Goal: Task Accomplishment & Management: Complete application form

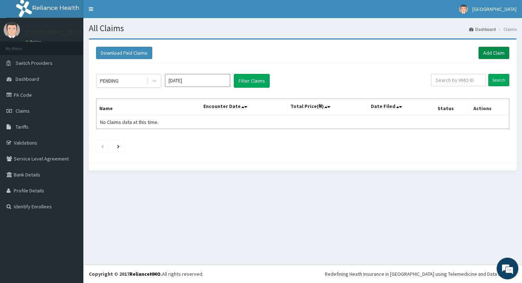
click at [493, 54] on link "Add Claim" at bounding box center [493, 53] width 31 height 12
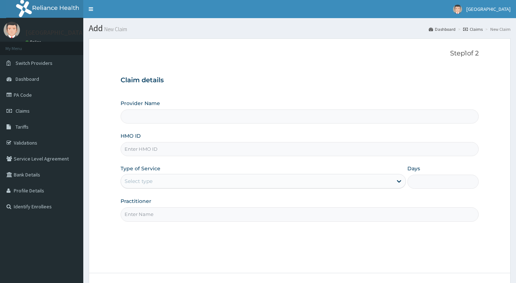
type input "Living Heart Specialist Hospital"
click at [195, 148] on input "HMO ID" at bounding box center [300, 149] width 358 height 14
paste input "AIP/10258/A"
type input "AIP/10258/A"
click at [281, 179] on div "Select type" at bounding box center [257, 181] width 272 height 12
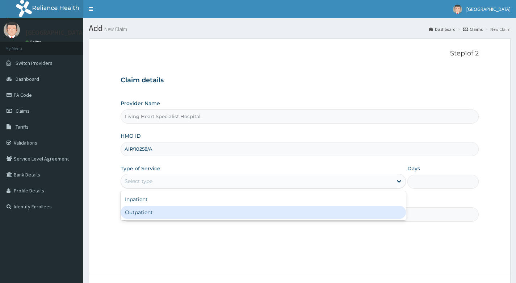
click at [284, 210] on div "Outpatient" at bounding box center [263, 212] width 285 height 13
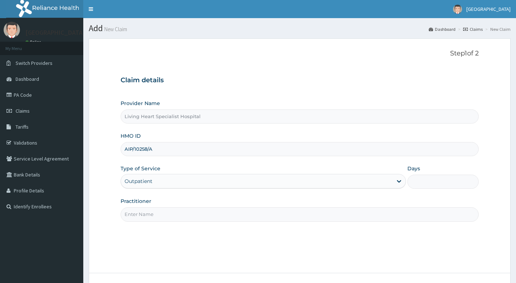
type input "1"
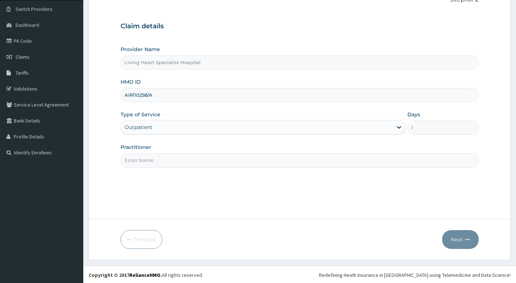
scroll to position [55, 0]
click at [288, 161] on input "Practitioner" at bounding box center [300, 159] width 358 height 14
type input "DR. EKENE OKOLI"
click at [457, 234] on button "Next" at bounding box center [460, 238] width 37 height 19
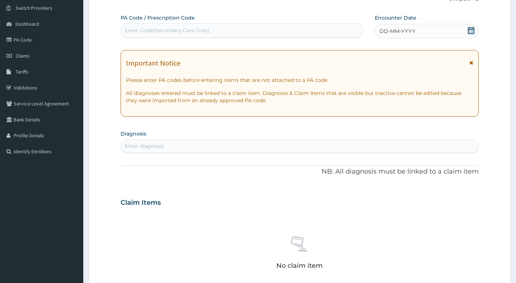
click at [187, 31] on div "Enter Code(Secondary Care Only)" at bounding box center [167, 30] width 85 height 7
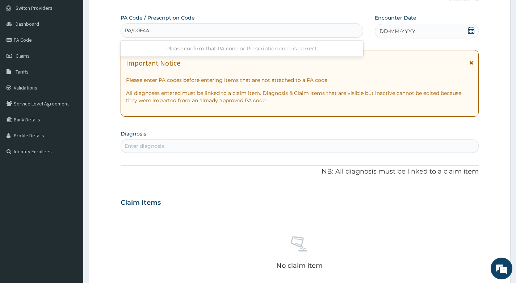
type input "PA/00F44B"
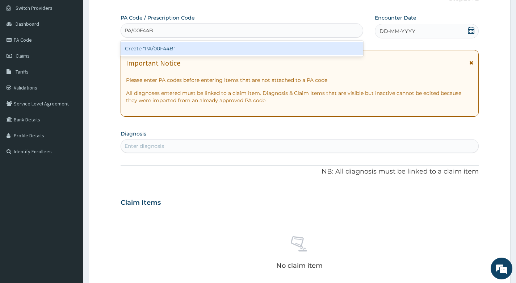
click at [193, 48] on div "Create "PA/00F44B"" at bounding box center [242, 48] width 243 height 13
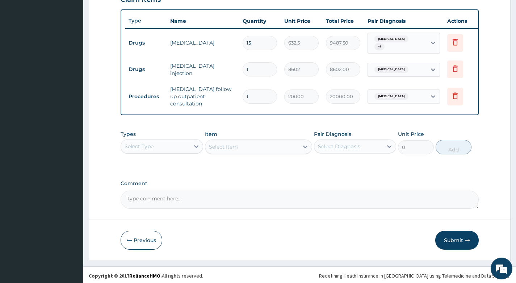
scroll to position [260, 0]
click at [452, 237] on button "Submit" at bounding box center [456, 239] width 43 height 19
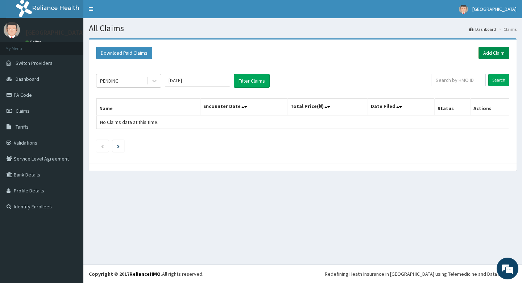
click at [491, 50] on link "Add Claim" at bounding box center [493, 53] width 31 height 12
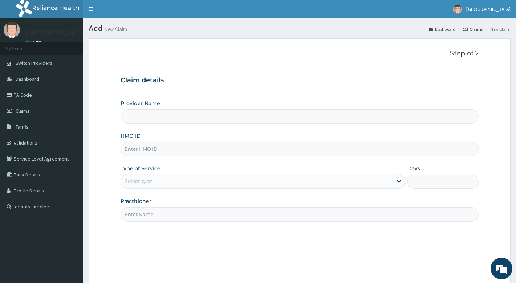
type input "Living Heart Specialist Hospital"
click at [153, 149] on input "HMO ID" at bounding box center [300, 149] width 358 height 14
paste input "VSN/10008/A"
type input "VSN/10008/A"
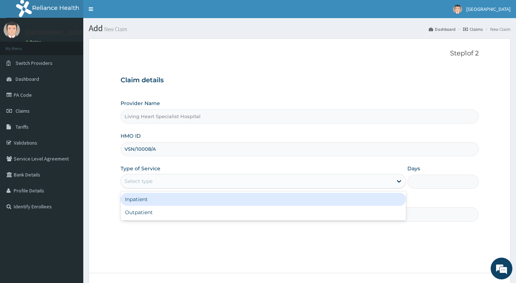
click at [206, 179] on div "Select type" at bounding box center [257, 181] width 272 height 12
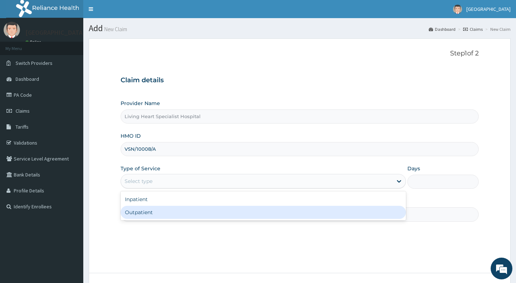
click at [187, 210] on div "Outpatient" at bounding box center [263, 212] width 285 height 13
type input "1"
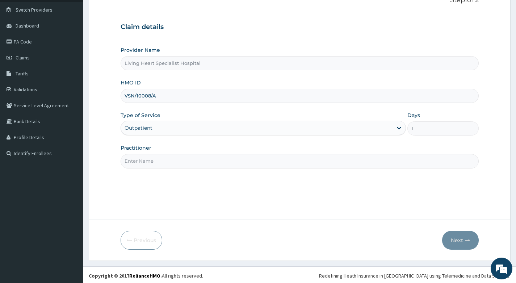
scroll to position [55, 0]
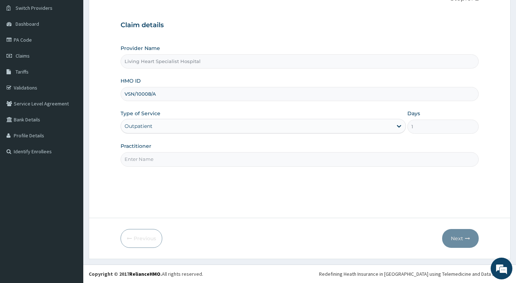
click at [207, 160] on input "Practitioner" at bounding box center [300, 159] width 358 height 14
type input "DR. EKENE OKOLI"
click at [458, 235] on button "Next" at bounding box center [460, 238] width 37 height 19
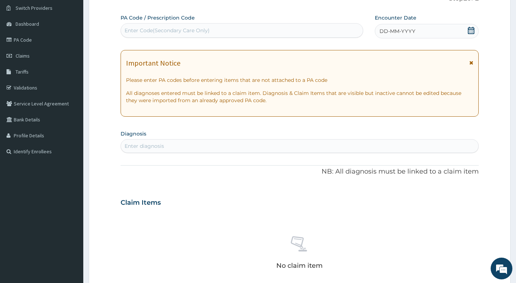
click at [189, 145] on div "Enter diagnosis" at bounding box center [299, 146] width 357 height 12
type input "HIDRADENITI"
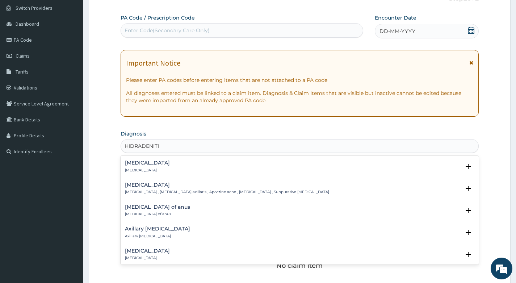
click at [151, 161] on h4 "Hidradenitis" at bounding box center [147, 162] width 45 height 5
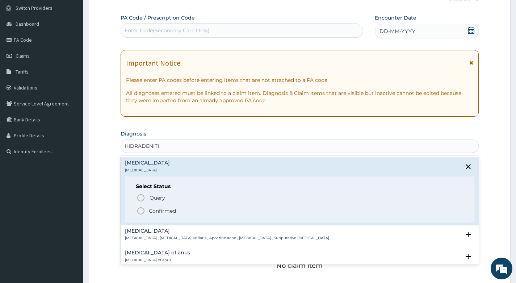
click at [141, 209] on icon "status option filled" at bounding box center [141, 210] width 9 height 9
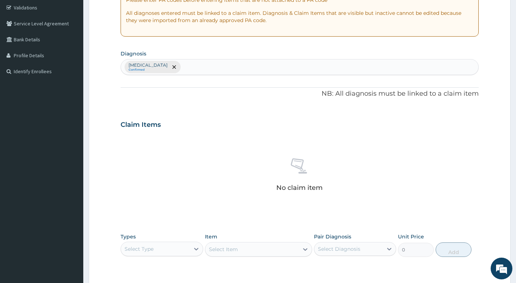
scroll to position [200, 0]
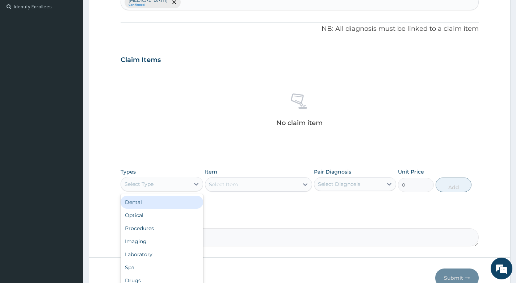
click at [188, 187] on div "Select Type" at bounding box center [155, 184] width 68 height 12
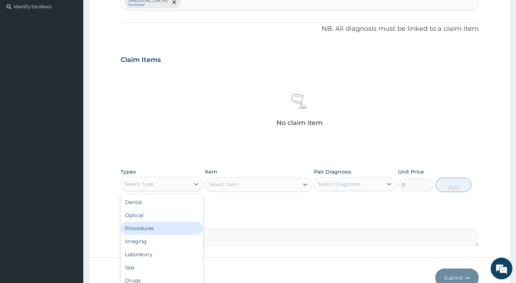
click at [164, 233] on div "Procedures" at bounding box center [162, 228] width 82 height 13
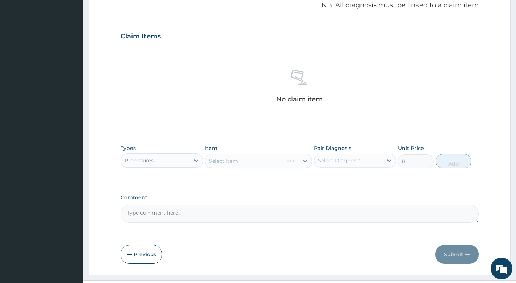
scroll to position [239, 0]
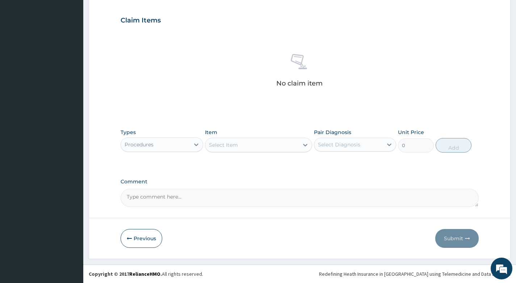
click at [275, 143] on div "Select Item" at bounding box center [252, 145] width 94 height 12
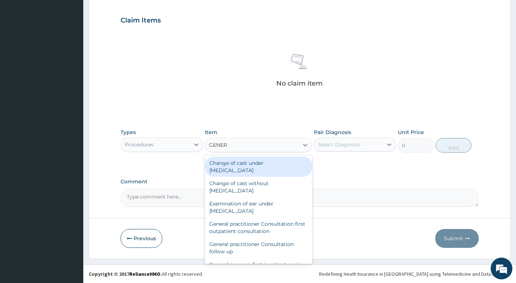
type input "GENERA"
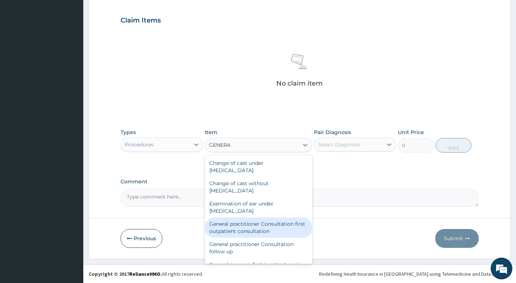
click at [251, 226] on div "General practitioner Consultation first outpatient consultation" at bounding box center [259, 227] width 108 height 20
type input "4000"
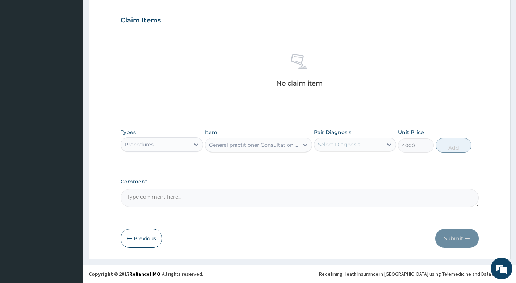
click at [368, 145] on div "Select Diagnosis" at bounding box center [348, 145] width 68 height 12
click at [357, 158] on div "Hidradenitis" at bounding box center [355, 163] width 82 height 15
checkbox input "true"
click at [452, 145] on button "Add" at bounding box center [454, 145] width 36 height 14
type input "0"
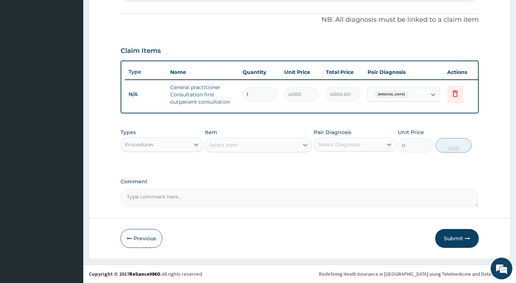
scroll to position [214, 0]
click at [276, 143] on div "Select Item" at bounding box center [252, 145] width 94 height 12
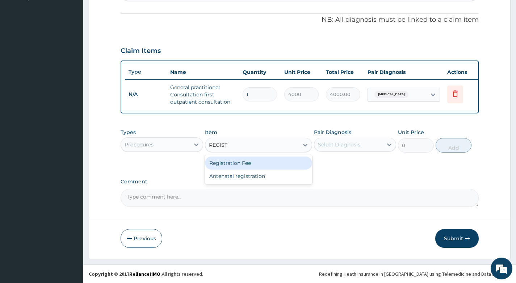
type input "REGISTRA"
click at [254, 160] on div "Registration Fee" at bounding box center [259, 162] width 108 height 13
type input "2500"
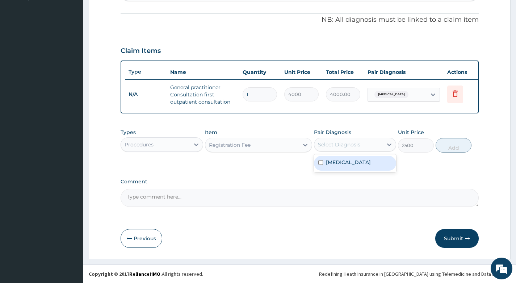
click at [359, 146] on div "Select Diagnosis" at bounding box center [339, 144] width 42 height 7
click at [356, 162] on label "Hidradenitis" at bounding box center [348, 162] width 45 height 7
checkbox input "true"
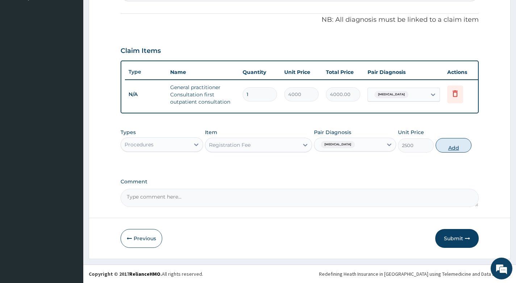
click at [455, 146] on button "Add" at bounding box center [454, 145] width 36 height 14
type input "0"
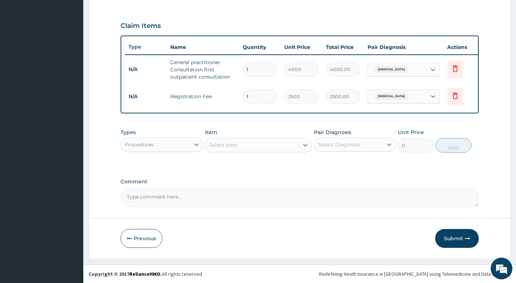
scroll to position [239, 0]
click at [451, 236] on button "Submit" at bounding box center [456, 238] width 43 height 19
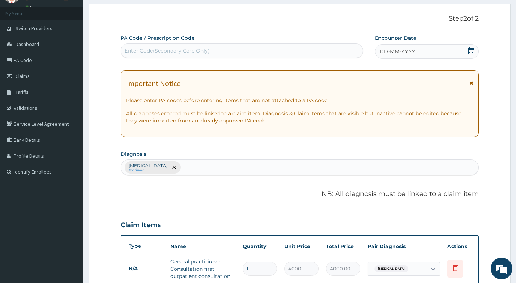
scroll to position [22, 0]
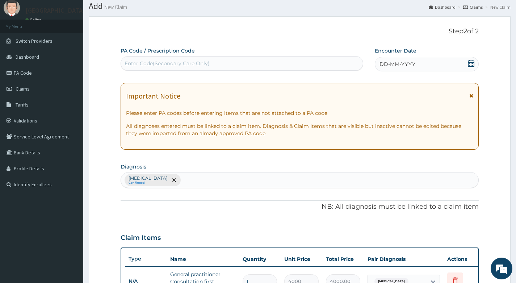
click at [472, 64] on icon at bounding box center [471, 63] width 7 height 7
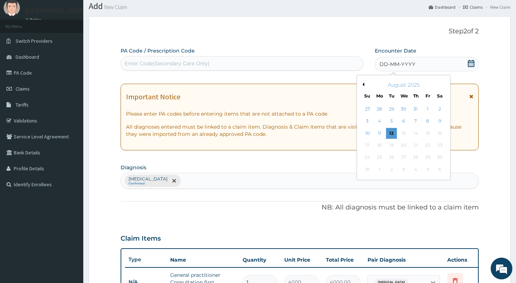
click at [364, 84] on button "Previous Month" at bounding box center [363, 85] width 4 height 4
click at [402, 134] on div "16" at bounding box center [403, 133] width 11 height 11
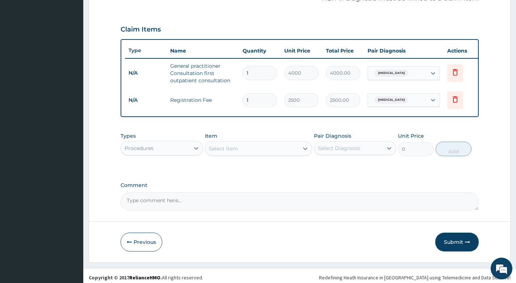
scroll to position [239, 0]
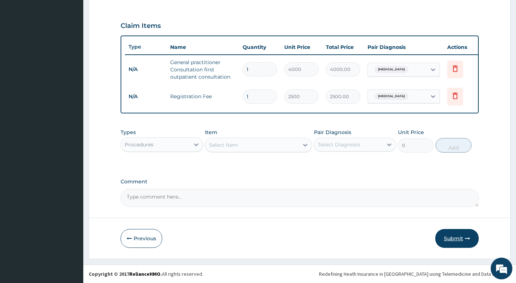
click at [449, 237] on button "Submit" at bounding box center [456, 238] width 43 height 19
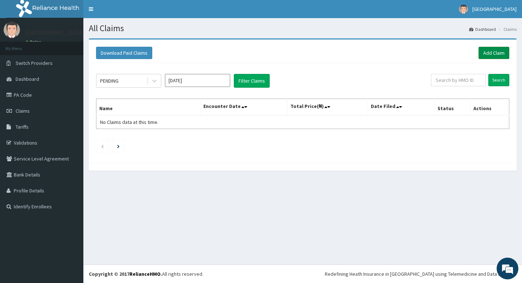
click at [493, 51] on link "Add Claim" at bounding box center [493, 53] width 31 height 12
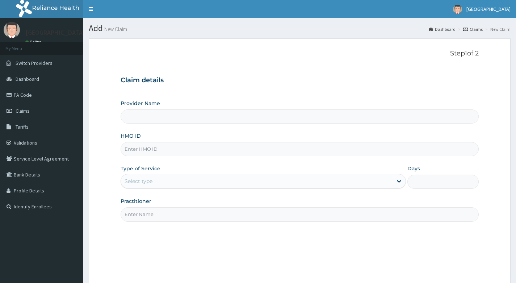
type input "Living Heart Specialist Hospital"
click at [197, 149] on input "HMO ID" at bounding box center [300, 149] width 358 height 14
paste input "SSN/10195/A"
type input "SSN/10195/A"
click at [185, 181] on div "Select type" at bounding box center [257, 181] width 272 height 12
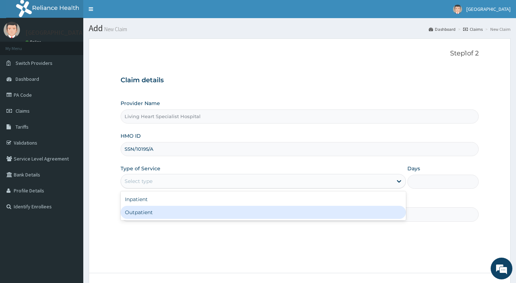
click at [186, 209] on div "Outpatient" at bounding box center [263, 212] width 285 height 13
type input "1"
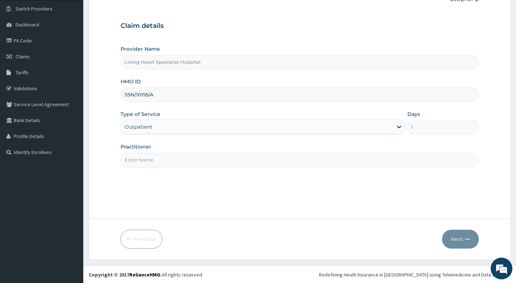
scroll to position [55, 0]
click at [225, 159] on input "Practitioner" at bounding box center [300, 159] width 358 height 14
type input "DR. EZEANYECHE"
click at [459, 236] on button "Next" at bounding box center [460, 238] width 37 height 19
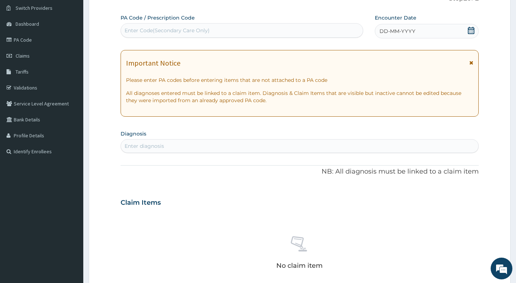
click at [200, 30] on div "Enter Code(Secondary Care Only)" at bounding box center [167, 30] width 85 height 7
type input "PA/3BB611"
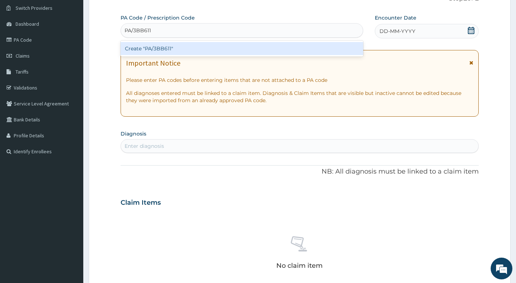
click at [166, 52] on div "Create "PA/3BB611"" at bounding box center [242, 48] width 243 height 13
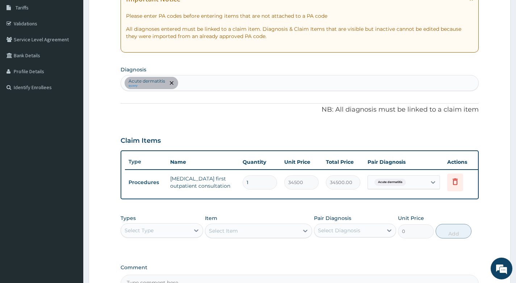
scroll to position [102, 0]
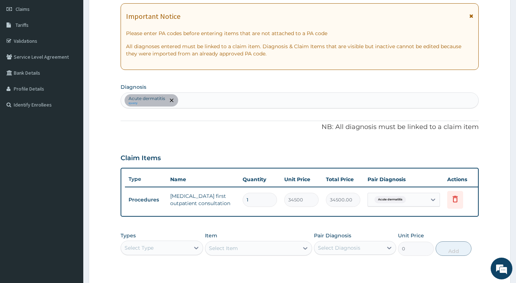
click at [233, 100] on div "Acute dermatitis query" at bounding box center [299, 100] width 357 height 15
type input "W"
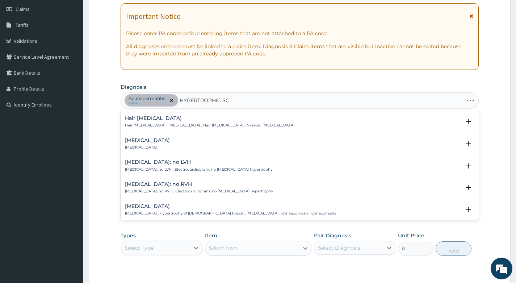
type input "HYPERTROPHIC SCA"
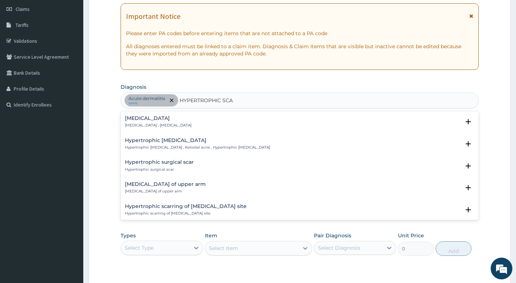
click at [129, 118] on h4 "Hypertrophic scar" at bounding box center [158, 118] width 67 height 5
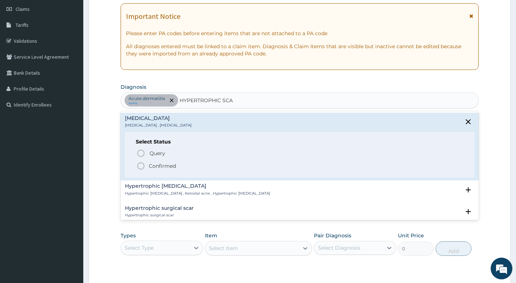
click at [141, 168] on icon "status option filled" at bounding box center [141, 166] width 9 height 9
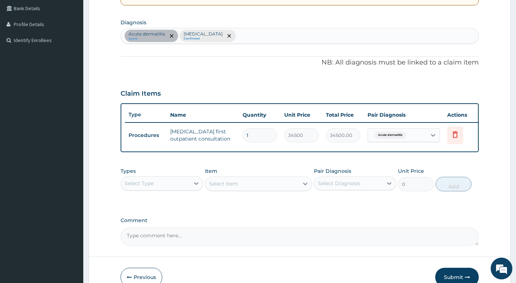
scroll to position [174, 0]
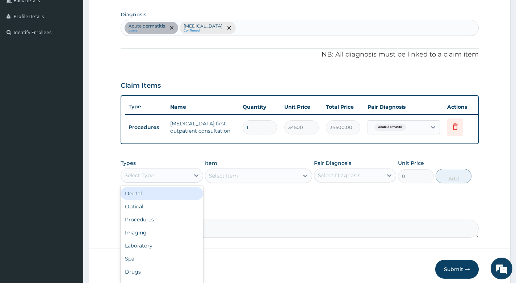
click at [184, 180] on div "Select Type" at bounding box center [155, 175] width 68 height 12
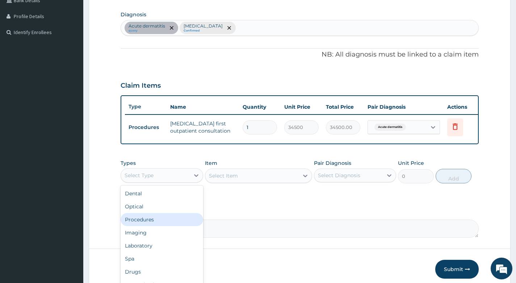
click at [154, 223] on div "Procedures" at bounding box center [162, 219] width 82 height 13
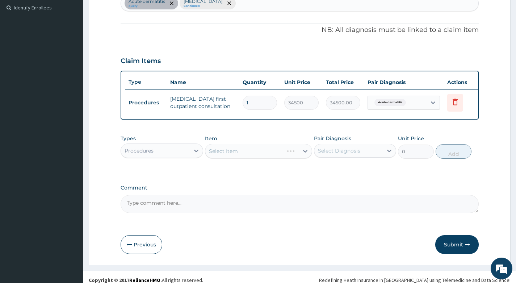
scroll to position [210, 0]
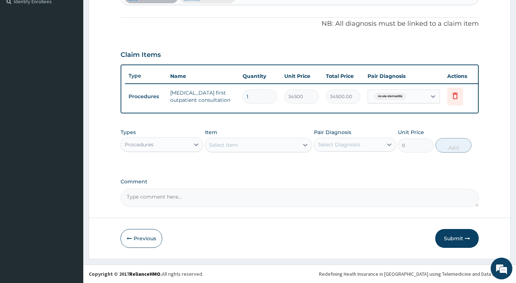
click at [281, 146] on div "Select Item" at bounding box center [252, 145] width 94 height 12
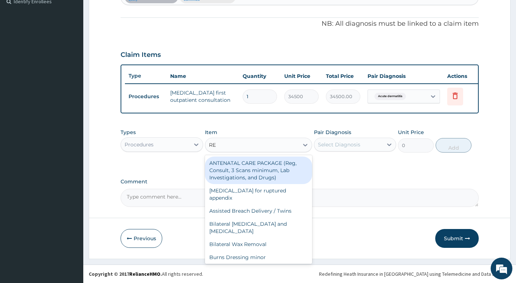
type input "REG"
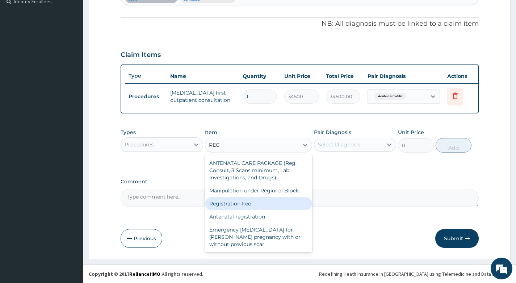
click at [249, 200] on div "Registration Fee" at bounding box center [259, 203] width 108 height 13
type input "2500"
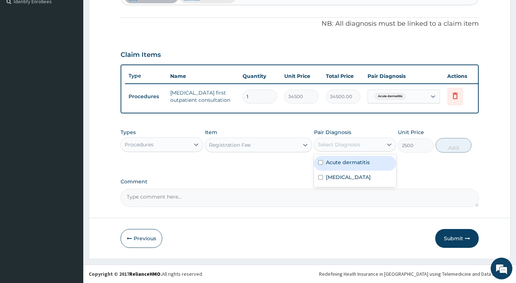
click at [348, 147] on div "Select Diagnosis" at bounding box center [339, 144] width 42 height 7
click at [343, 164] on label "Acute dermatitis" at bounding box center [348, 162] width 44 height 7
checkbox input "true"
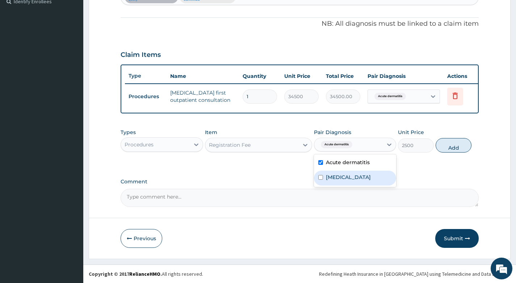
click at [335, 176] on label "Hypertrophic scar" at bounding box center [348, 176] width 45 height 7
checkbox input "true"
click at [454, 142] on button "Add" at bounding box center [454, 145] width 36 height 14
type input "0"
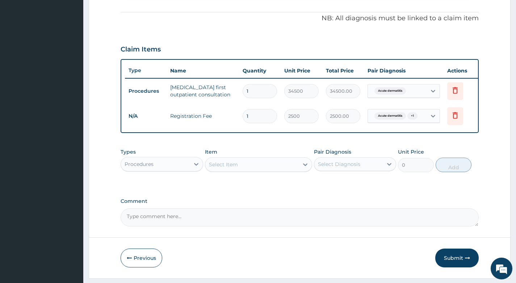
scroll to position [235, 0]
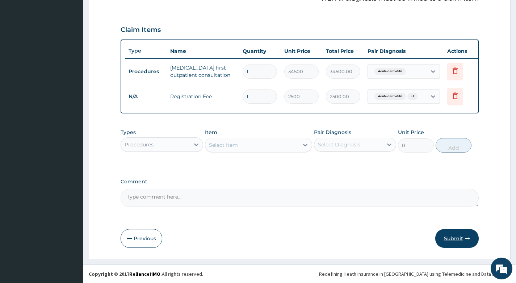
click at [451, 238] on button "Submit" at bounding box center [456, 238] width 43 height 19
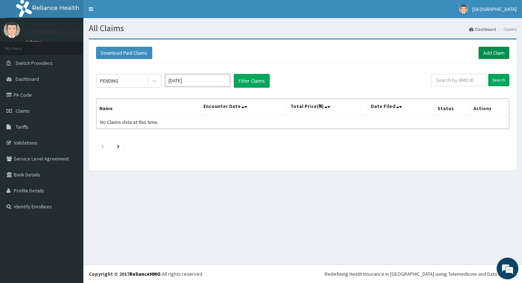
click at [488, 51] on link "Add Claim" at bounding box center [493, 53] width 31 height 12
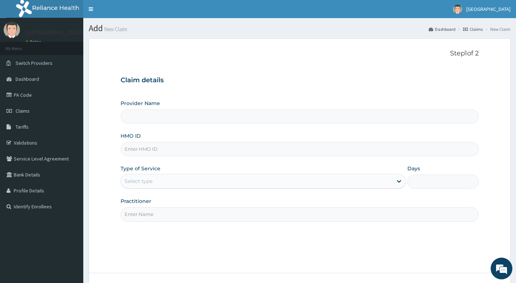
type input "Living Heart Specialist Hospital"
click at [171, 148] on input "HMO ID" at bounding box center [300, 149] width 358 height 14
paste input "LBP/10116/A"
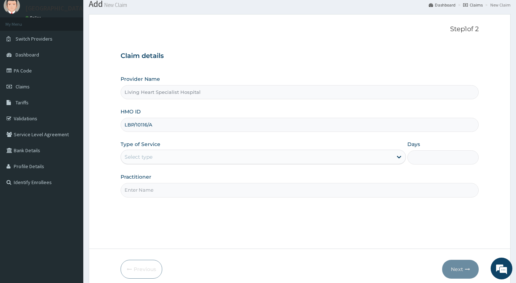
scroll to position [55, 0]
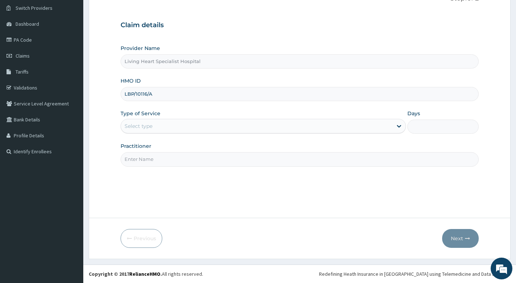
type input "LBP/10116/A"
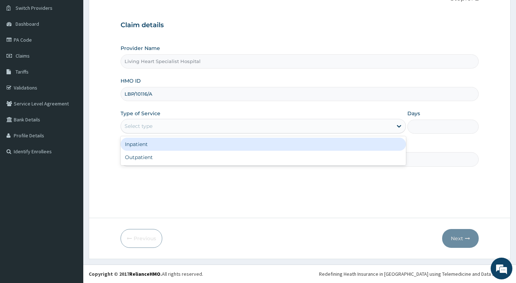
click at [187, 125] on div "Select type" at bounding box center [257, 126] width 272 height 12
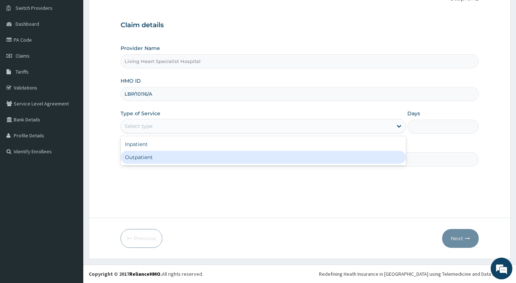
click at [175, 156] on div "Outpatient" at bounding box center [263, 157] width 285 height 13
type input "1"
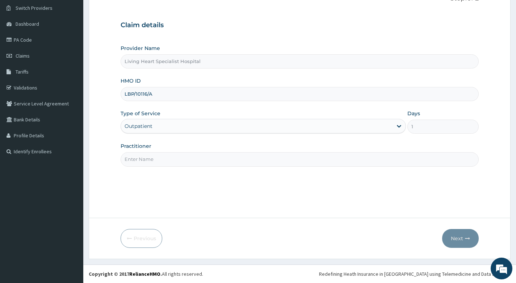
click at [205, 160] on input "Practitioner" at bounding box center [300, 159] width 358 height 14
type input "DR. EKENE OKOLI"
click at [452, 238] on button "Next" at bounding box center [460, 238] width 37 height 19
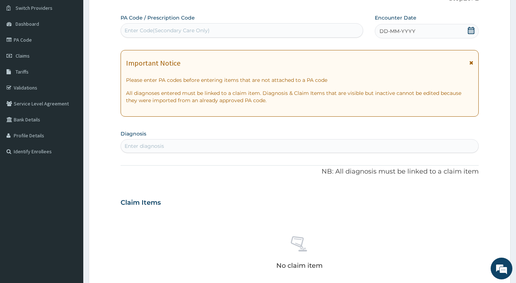
click at [209, 146] on div "Enter diagnosis" at bounding box center [299, 146] width 357 height 12
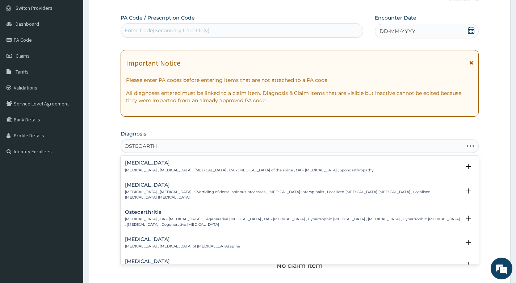
type input "OSTEOARTHR"
click at [141, 212] on h4 "Osteoarthritis" at bounding box center [292, 211] width 335 height 5
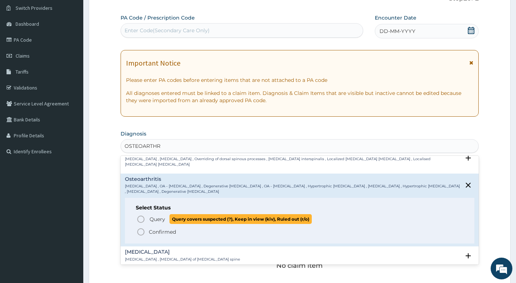
scroll to position [36, 0]
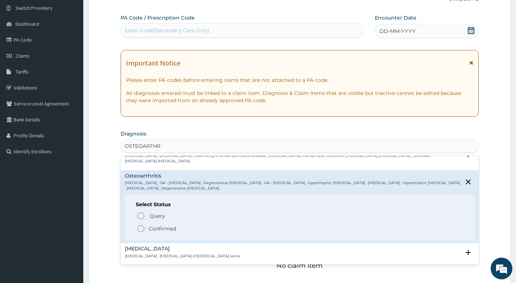
click at [141, 229] on icon "status option filled" at bounding box center [141, 228] width 9 height 9
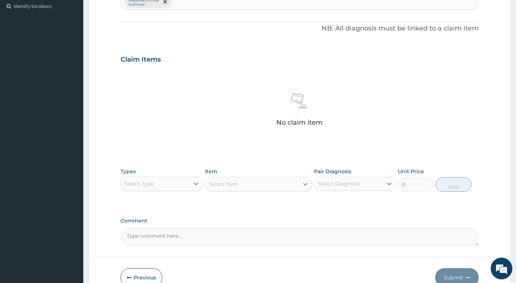
scroll to position [239, 0]
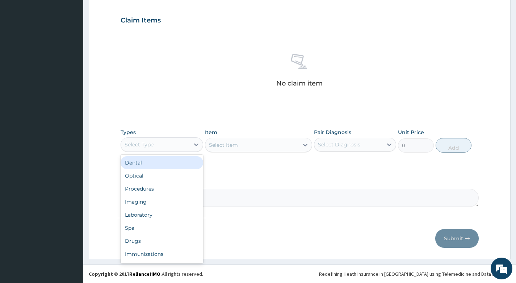
click at [184, 144] on div "Select Type" at bounding box center [155, 145] width 68 height 12
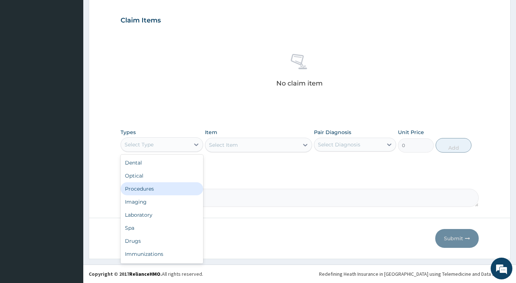
click at [155, 191] on div "Procedures" at bounding box center [162, 188] width 82 height 13
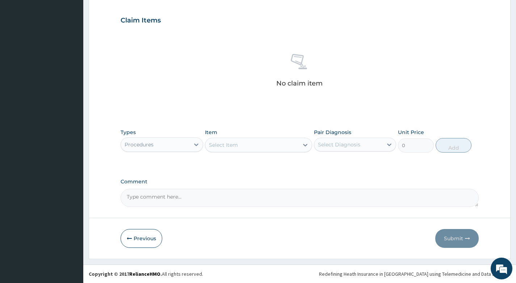
click at [275, 145] on div "Select Item" at bounding box center [252, 145] width 94 height 12
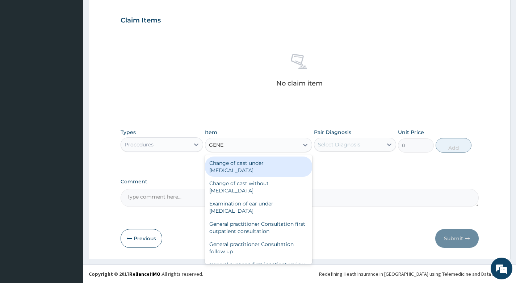
type input "GENER"
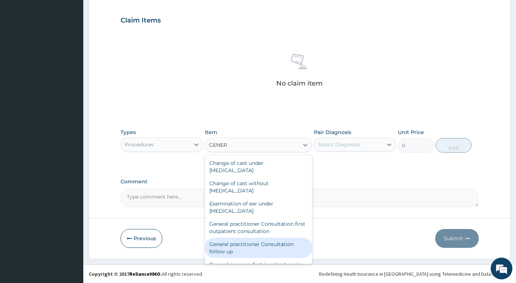
click at [239, 241] on div "General practitioner Consultation follow up" at bounding box center [259, 248] width 108 height 20
type input "3000"
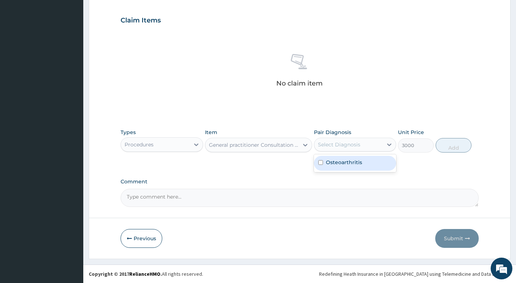
click at [350, 147] on div "Select Diagnosis" at bounding box center [339, 144] width 42 height 7
click at [349, 163] on label "Osteoarthritis" at bounding box center [344, 162] width 36 height 7
checkbox input "true"
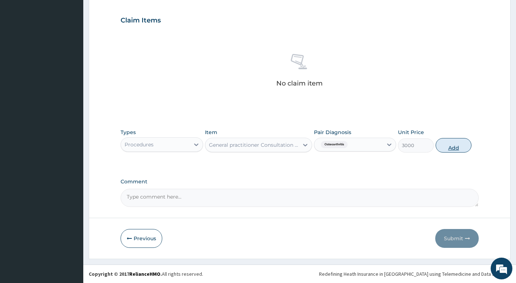
click at [456, 147] on button "Add" at bounding box center [454, 145] width 36 height 14
type input "0"
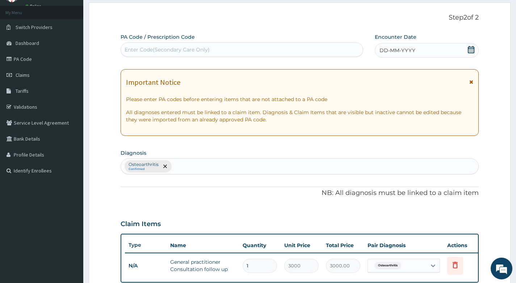
scroll to position [29, 0]
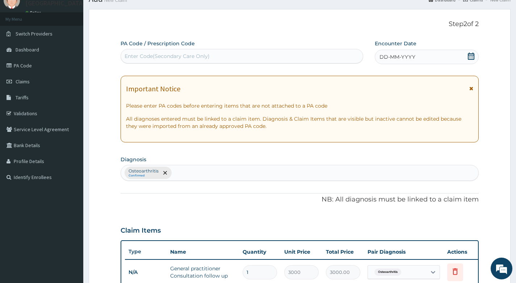
click at [469, 57] on icon at bounding box center [471, 56] width 7 height 7
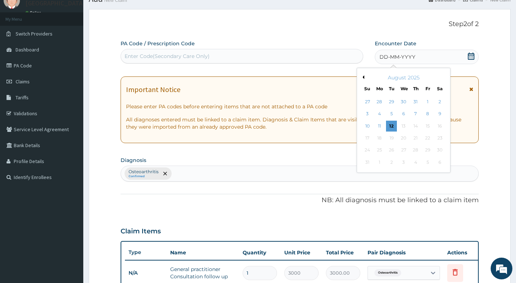
click at [363, 76] on button "Previous Month" at bounding box center [363, 77] width 4 height 4
click at [413, 125] on div "17" at bounding box center [415, 126] width 11 height 11
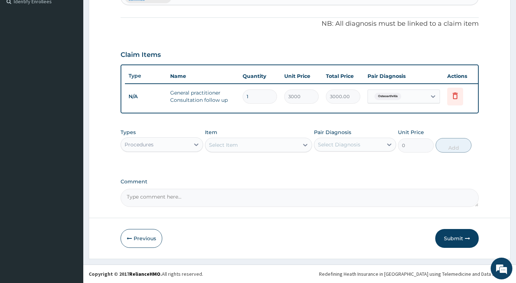
scroll to position [210, 0]
click at [453, 235] on button "Submit" at bounding box center [456, 238] width 43 height 19
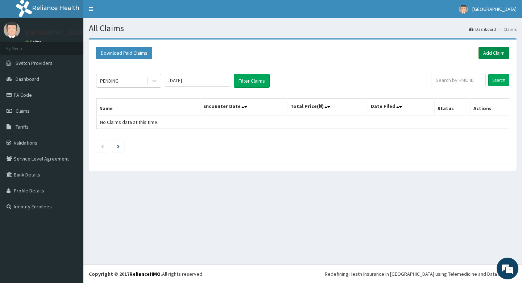
click at [487, 53] on link "Add Claim" at bounding box center [493, 53] width 31 height 12
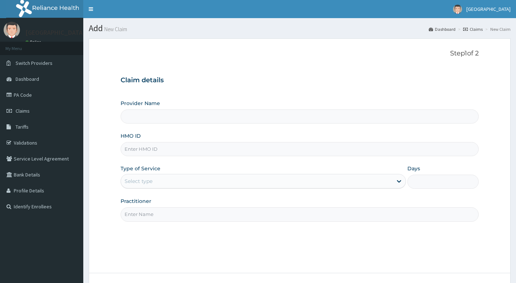
type input "Living Heart Specialist Hospital"
click at [156, 151] on input "HMO ID" at bounding box center [300, 149] width 358 height 14
paste input "ESK/10007/E"
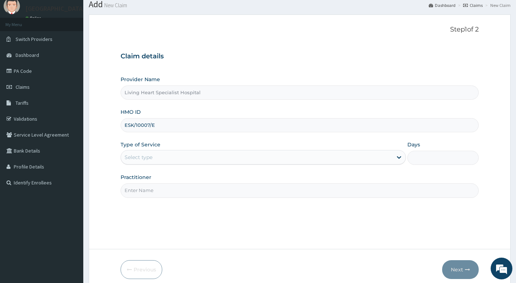
scroll to position [55, 0]
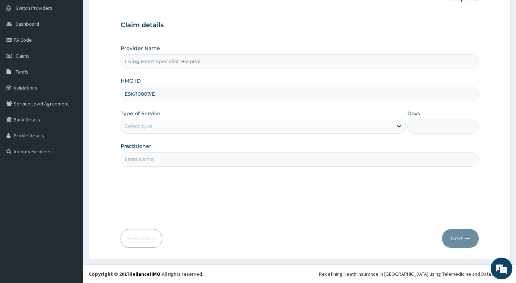
type input "ESK/10007/E"
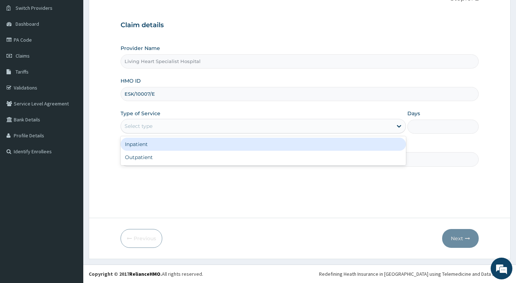
click at [219, 123] on div "Select type" at bounding box center [257, 126] width 272 height 12
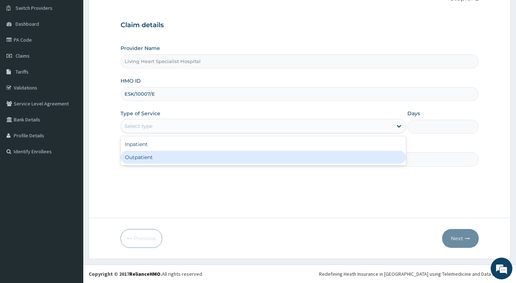
click at [206, 155] on div "Outpatient" at bounding box center [263, 157] width 285 height 13
type input "1"
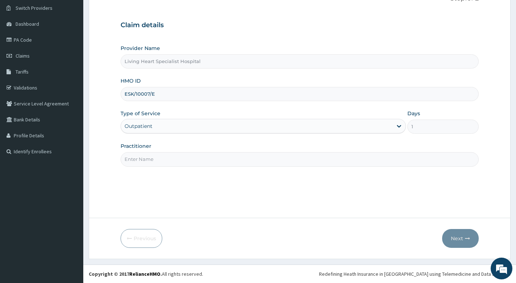
click at [240, 159] on input "Practitioner" at bounding box center [300, 159] width 358 height 14
type input "[PERSON_NAME]"
click at [462, 237] on button "Next" at bounding box center [460, 238] width 37 height 19
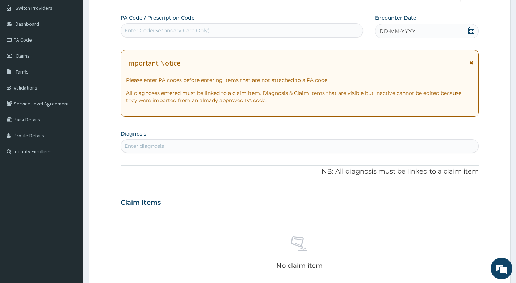
click at [208, 29] on div "Enter Code(Secondary Care Only)" at bounding box center [167, 30] width 85 height 7
type input "PA/688E63"
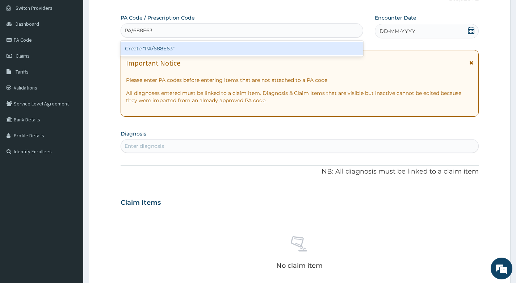
click at [190, 47] on div "Create "PA/688E63"" at bounding box center [242, 48] width 243 height 13
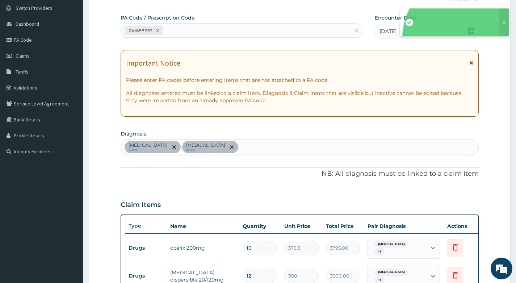
scroll to position [312, 0]
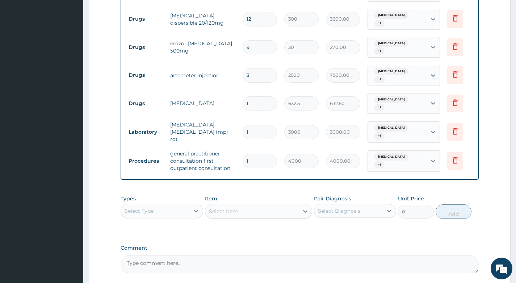
click at [251, 68] on input "3" at bounding box center [260, 75] width 34 height 14
type input "0.00"
type input "6"
type input "15000.00"
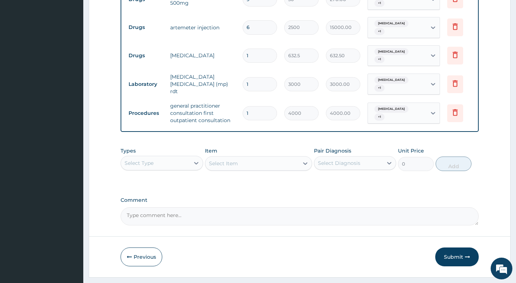
scroll to position [364, 0]
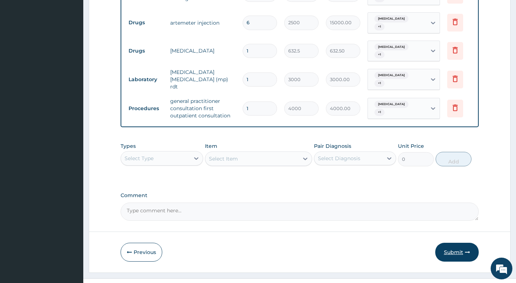
type input "6"
click at [456, 243] on button "Submit" at bounding box center [456, 252] width 43 height 19
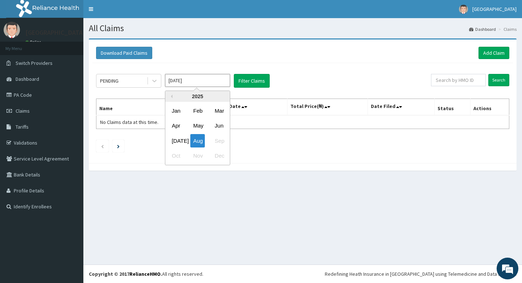
click at [208, 81] on input "[DATE]" at bounding box center [197, 80] width 65 height 13
click at [178, 139] on div "[DATE]" at bounding box center [176, 140] width 14 height 13
type input "[DATE]"
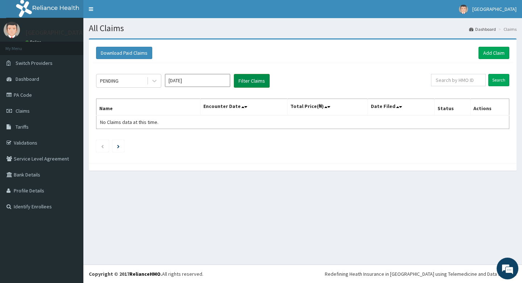
click at [252, 78] on button "Filter Claims" at bounding box center [252, 81] width 36 height 14
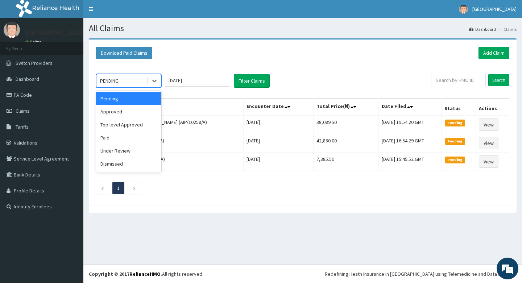
click at [134, 80] on div "PENDING" at bounding box center [121, 81] width 50 height 12
click at [123, 150] on div "Under Review" at bounding box center [128, 150] width 65 height 13
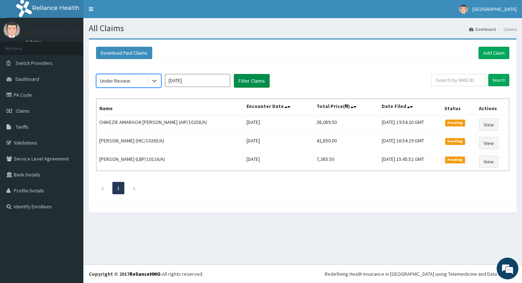
click at [251, 80] on button "Filter Claims" at bounding box center [252, 81] width 36 height 14
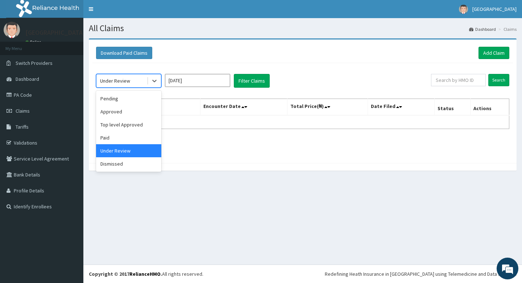
click at [130, 82] on div "Under Review" at bounding box center [121, 81] width 50 height 12
click at [121, 113] on div "Approved" at bounding box center [128, 111] width 65 height 13
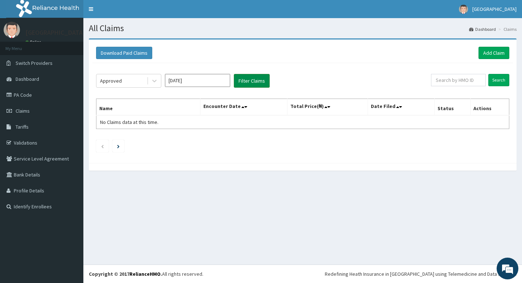
click at [247, 80] on button "Filter Claims" at bounding box center [252, 81] width 36 height 14
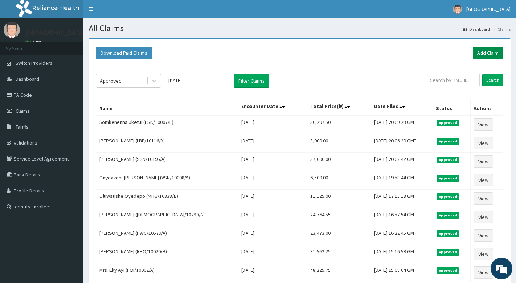
click at [486, 53] on link "Add Claim" at bounding box center [488, 53] width 31 height 12
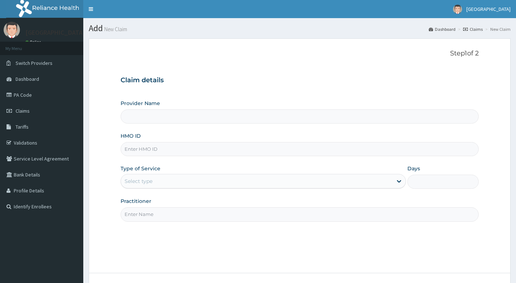
type input "Living Heart Specialist Hospital"
click at [158, 150] on input "HMO ID" at bounding box center [300, 149] width 358 height 14
paste input "ESK/10007/B"
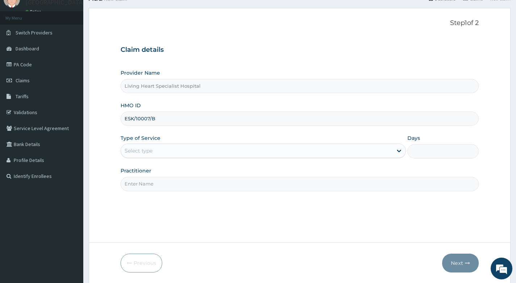
scroll to position [55, 0]
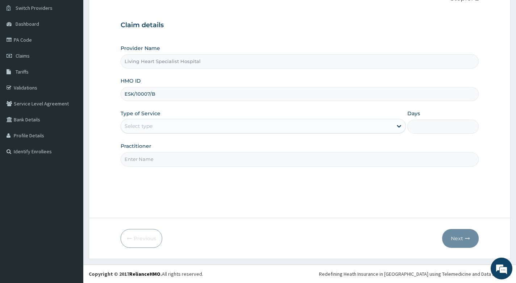
type input "ESK/10007/B"
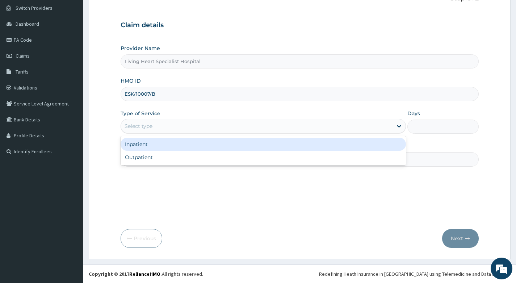
click at [193, 122] on div "Select type" at bounding box center [257, 126] width 272 height 12
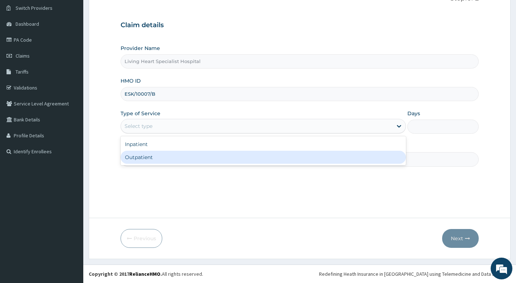
click at [175, 156] on div "Outpatient" at bounding box center [263, 157] width 285 height 13
type input "1"
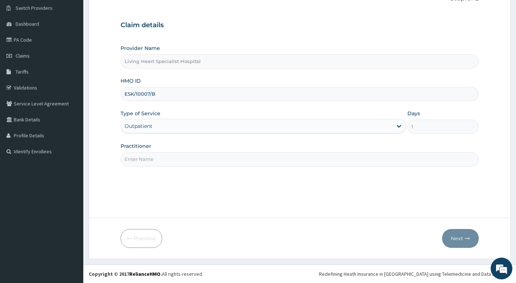
click at [216, 158] on input "Practitioner" at bounding box center [300, 159] width 358 height 14
type input "[PERSON_NAME]"
click at [453, 235] on button "Next" at bounding box center [460, 238] width 37 height 19
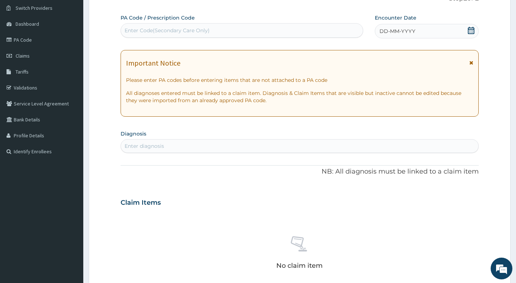
click at [230, 26] on div "Enter Code(Secondary Care Only)" at bounding box center [242, 31] width 242 height 12
type input "PA/CD2936"
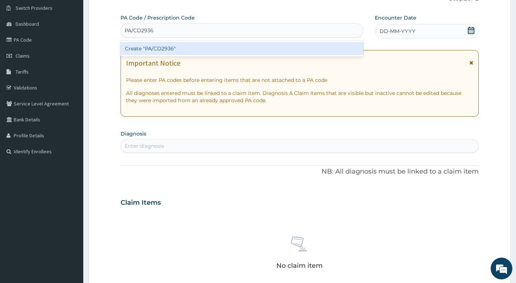
click at [214, 48] on div "Create "PA/CD2936"" at bounding box center [242, 48] width 243 height 13
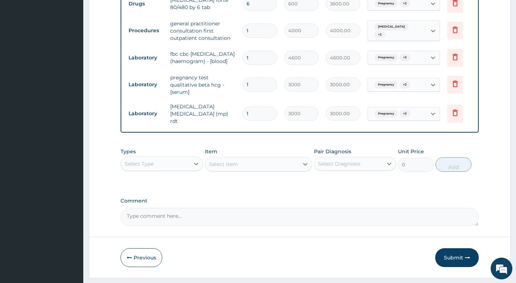
scroll to position [378, 0]
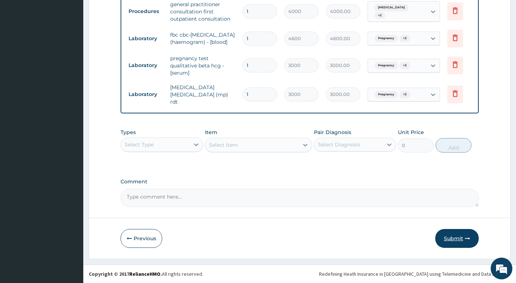
click at [449, 238] on button "Submit" at bounding box center [456, 238] width 43 height 19
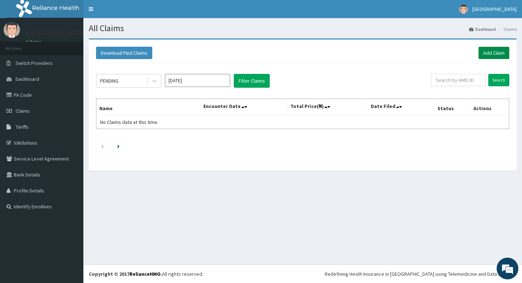
click at [487, 55] on link "Add Claim" at bounding box center [493, 53] width 31 height 12
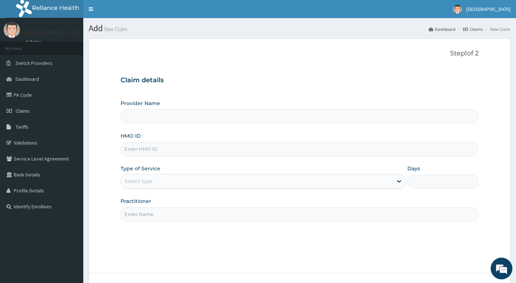
type input "Living Heart Specialist Hospital"
click at [164, 147] on input "HMO ID" at bounding box center [300, 149] width 358 height 14
paste input "RHO/10020/B"
type input "RHO/10020/B"
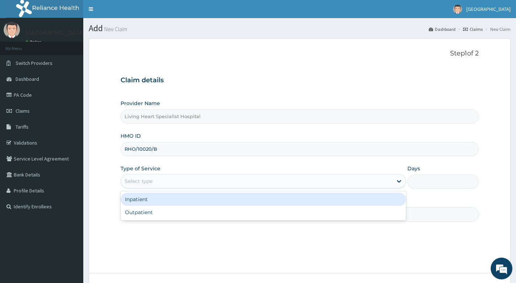
click at [180, 177] on div "Select type" at bounding box center [257, 181] width 272 height 12
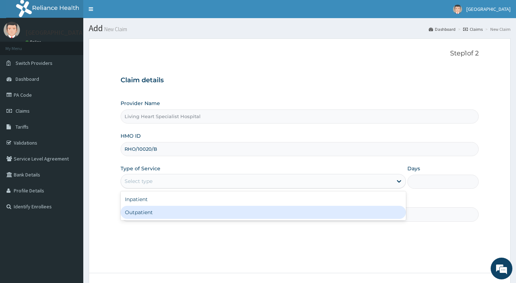
click at [175, 209] on div "Outpatient" at bounding box center [263, 212] width 285 height 13
type input "1"
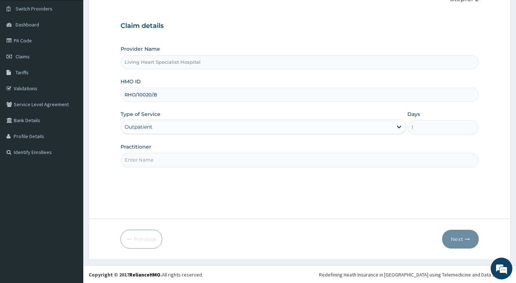
scroll to position [55, 0]
click at [185, 160] on input "Practitioner" at bounding box center [300, 159] width 358 height 14
type input "[PERSON_NAME]"
click at [458, 238] on button "Next" at bounding box center [460, 238] width 37 height 19
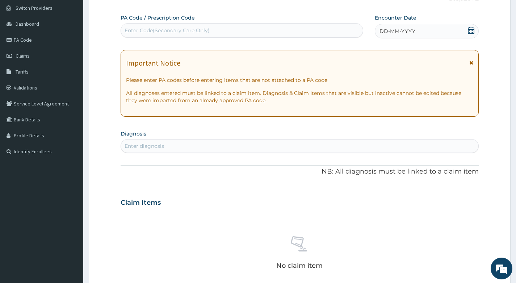
click at [206, 146] on div "Enter diagnosis" at bounding box center [299, 146] width 357 height 12
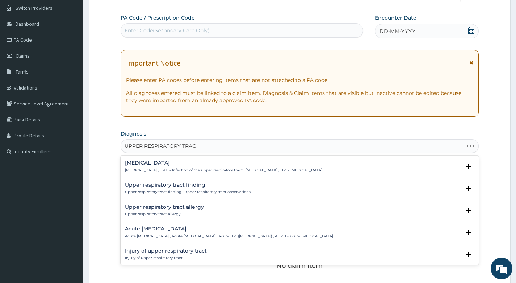
type input "UPPER RESPIRATORY TRACT"
click at [168, 230] on h4 "Acute [MEDICAL_DATA]" at bounding box center [229, 228] width 208 height 5
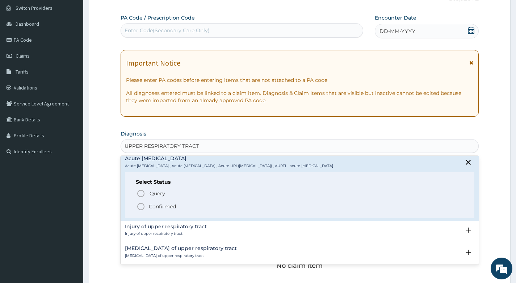
scroll to position [72, 0]
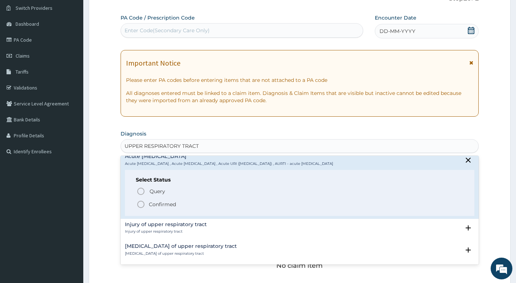
click at [141, 205] on icon "status option filled" at bounding box center [141, 204] width 9 height 9
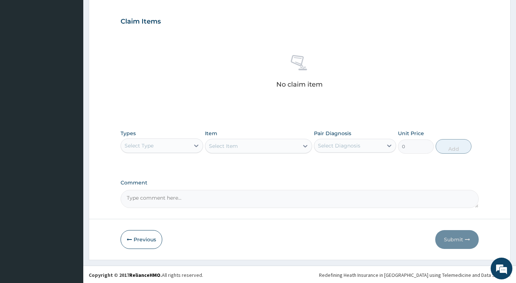
scroll to position [239, 0]
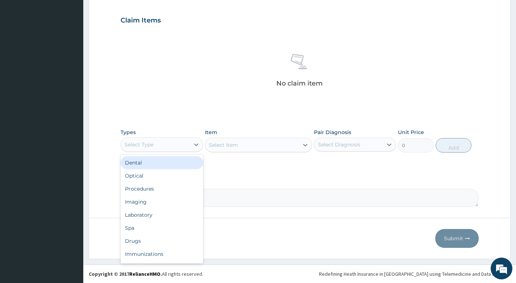
click at [175, 146] on div "Select Type" at bounding box center [155, 145] width 68 height 12
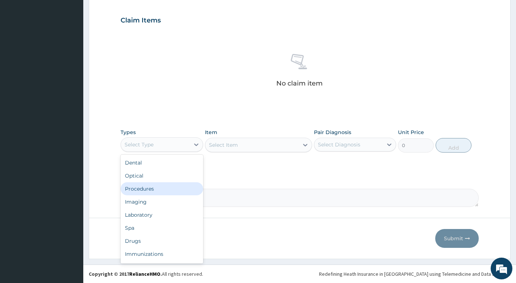
click at [162, 188] on div "Procedures" at bounding box center [162, 188] width 82 height 13
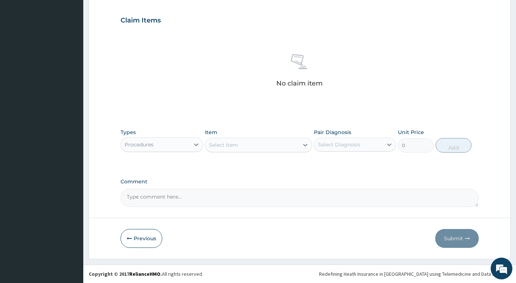
click at [268, 144] on div "Select Item" at bounding box center [252, 145] width 94 height 12
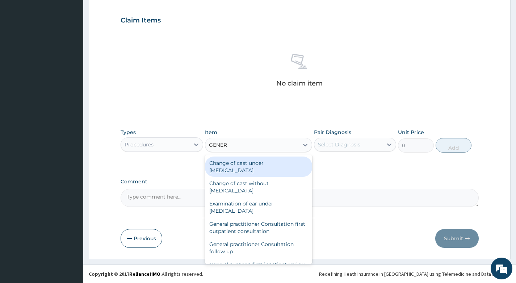
type input "GENERA"
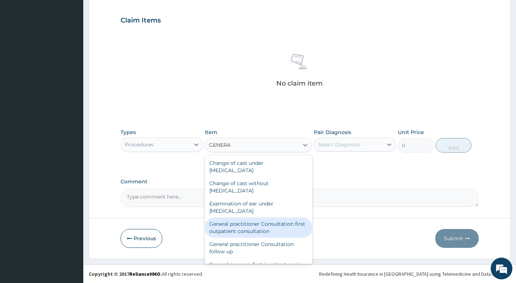
click at [223, 222] on div "General practitioner Consultation first outpatient consultation" at bounding box center [259, 227] width 108 height 20
type input "4000"
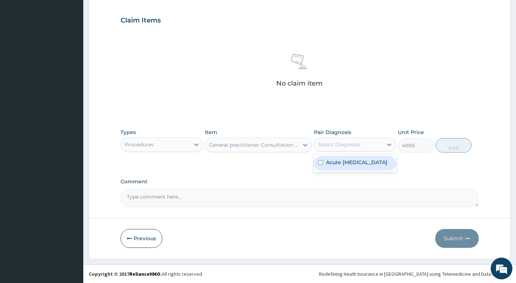
drag, startPoint x: 360, startPoint y: 146, endPoint x: 361, endPoint y: 152, distance: 5.8
click at [360, 146] on div "Select Diagnosis" at bounding box center [348, 145] width 68 height 12
click at [358, 162] on label "Acute [MEDICAL_DATA]" at bounding box center [357, 162] width 62 height 7
checkbox input "true"
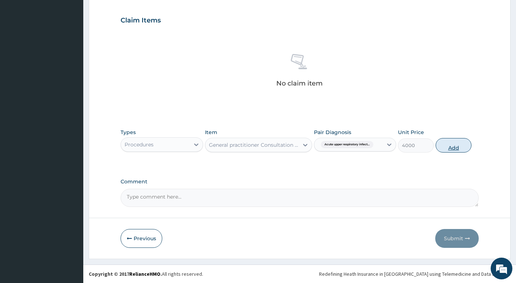
click at [454, 145] on button "Add" at bounding box center [454, 145] width 36 height 14
type input "0"
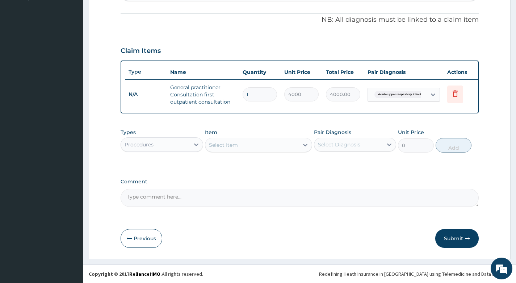
scroll to position [214, 0]
click at [181, 143] on div "Procedures" at bounding box center [155, 145] width 68 height 12
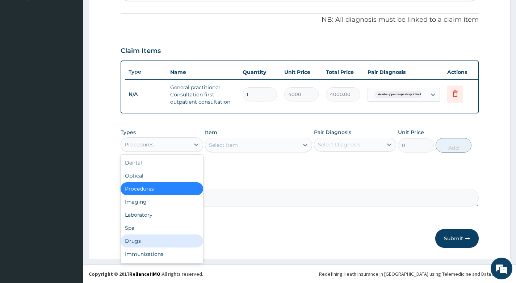
click at [148, 238] on div "Drugs" at bounding box center [162, 240] width 82 height 13
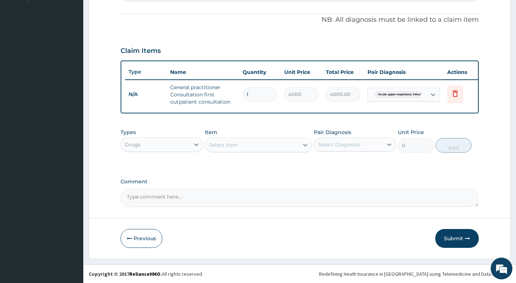
click at [272, 147] on div "Select Item" at bounding box center [252, 145] width 94 height 12
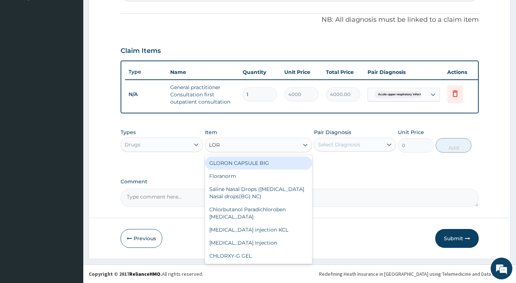
type input "[PERSON_NAME]"
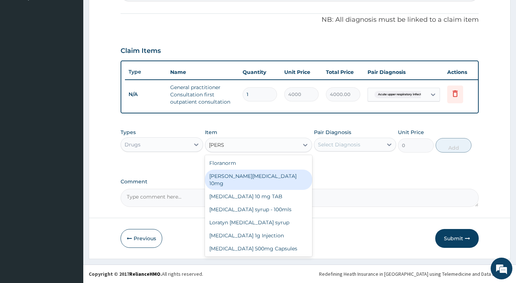
click at [249, 176] on div "[PERSON_NAME][MEDICAL_DATA] 10mg" at bounding box center [259, 179] width 108 height 20
type input "94.875"
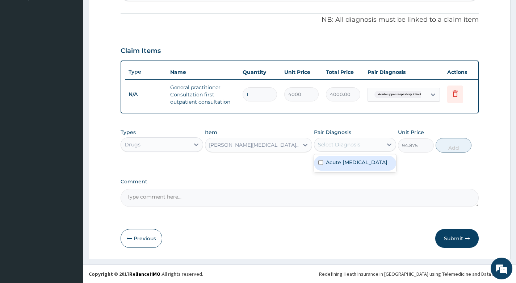
click at [371, 143] on div "Select Diagnosis" at bounding box center [348, 145] width 68 height 12
click at [363, 163] on label "Acute [MEDICAL_DATA]" at bounding box center [357, 162] width 62 height 7
checkbox input "true"
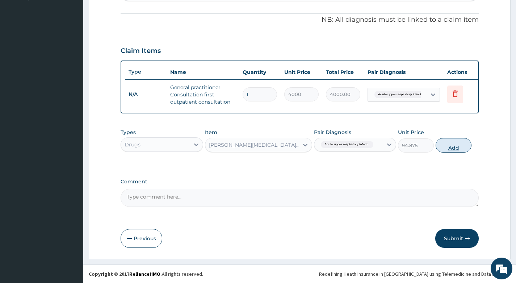
click at [448, 147] on button "Add" at bounding box center [454, 145] width 36 height 14
type input "0"
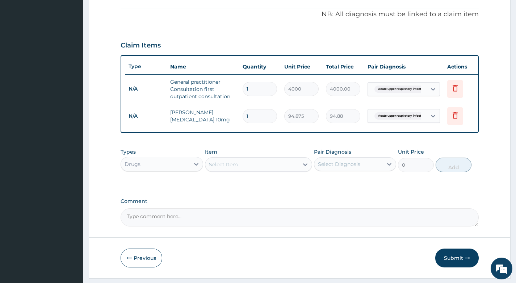
type input "0.00"
type input "7"
type input "664.13"
type input "7"
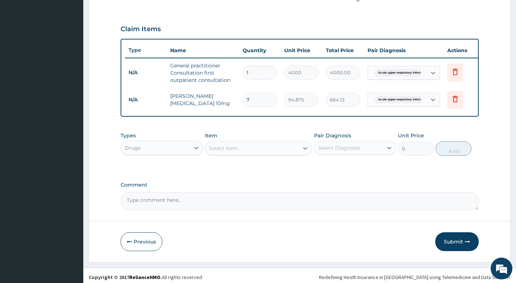
scroll to position [239, 0]
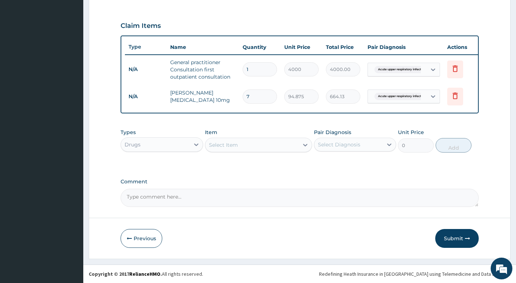
click at [265, 143] on div "Select Item" at bounding box center [252, 145] width 94 height 12
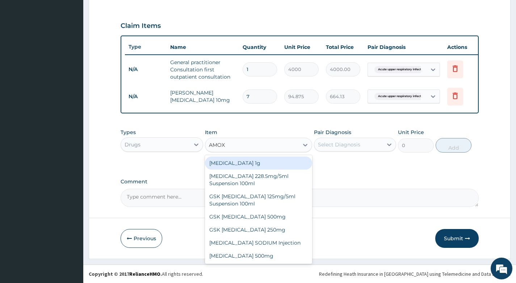
type input "AMOXI"
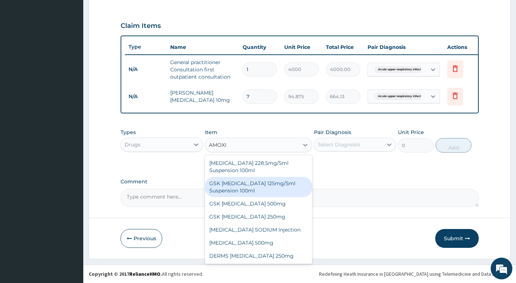
scroll to position [0, 0]
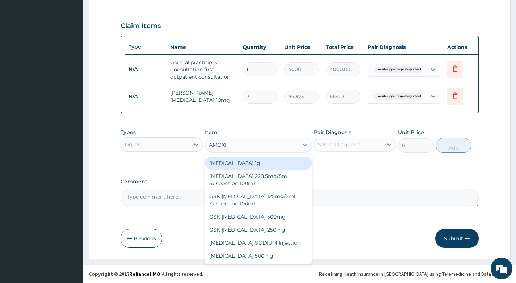
click at [234, 162] on div "[MEDICAL_DATA] 1g" at bounding box center [259, 162] width 108 height 13
type input "759"
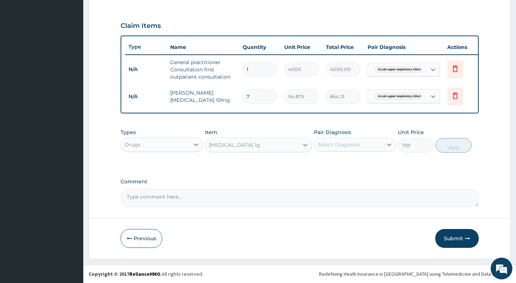
click at [364, 145] on div "Select Diagnosis" at bounding box center [348, 145] width 68 height 12
click at [355, 166] on label "Acute [MEDICAL_DATA]" at bounding box center [357, 162] width 62 height 7
checkbox input "true"
drag, startPoint x: 449, startPoint y: 147, endPoint x: 443, endPoint y: 150, distance: 6.8
click at [449, 146] on button "Add" at bounding box center [454, 145] width 36 height 14
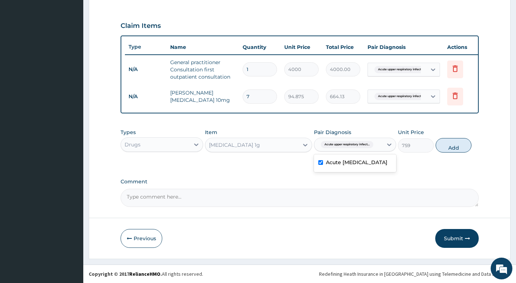
type input "0"
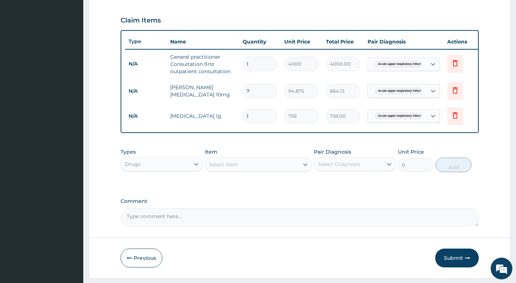
type input "14"
type input "10626.00"
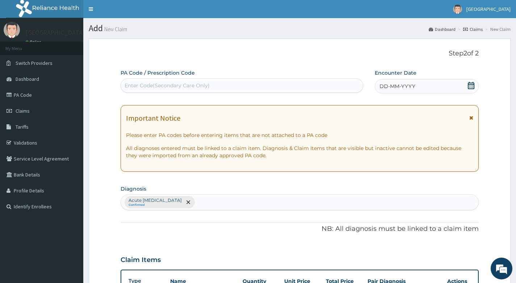
type input "14"
click at [472, 86] on icon at bounding box center [471, 85] width 7 height 7
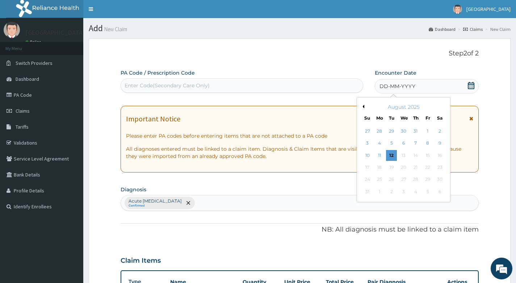
click at [364, 106] on button "Previous Month" at bounding box center [363, 107] width 4 height 4
click at [427, 155] on div "18" at bounding box center [427, 155] width 11 height 11
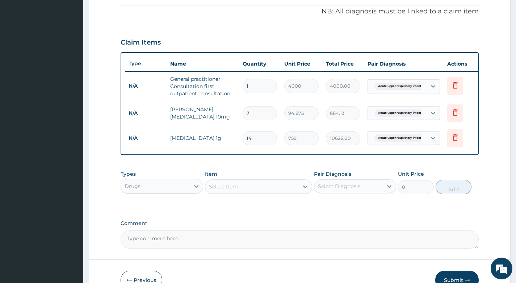
scroll to position [264, 0]
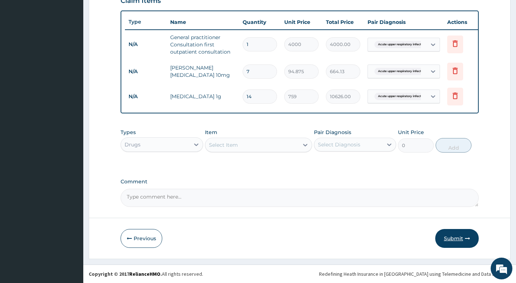
click at [452, 238] on button "Submit" at bounding box center [456, 238] width 43 height 19
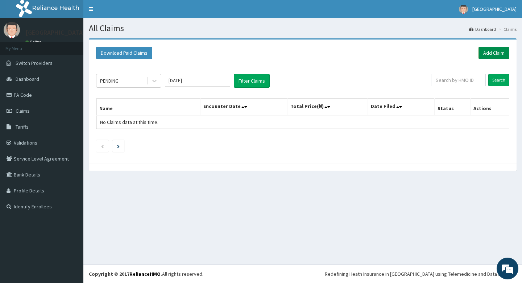
click at [490, 53] on link "Add Claim" at bounding box center [493, 53] width 31 height 12
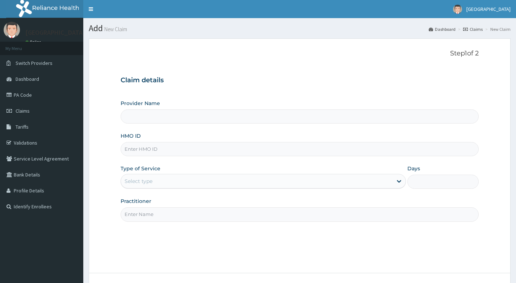
type input "Living Heart Specialist Hospital"
click at [176, 148] on input "HMO ID" at bounding box center [300, 149] width 358 height 14
paste input "VSN/10008/A"
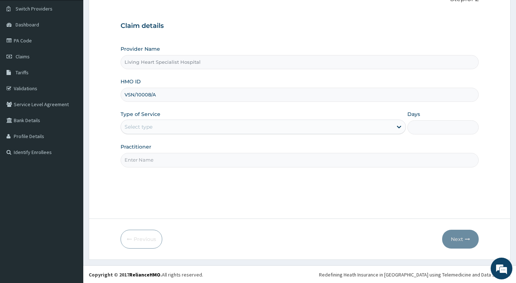
scroll to position [55, 0]
type input "VSN/10008/A"
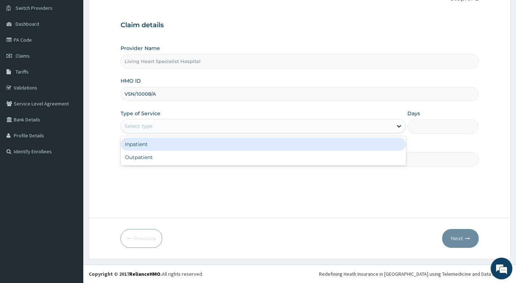
click at [223, 123] on div "Select type" at bounding box center [257, 126] width 272 height 12
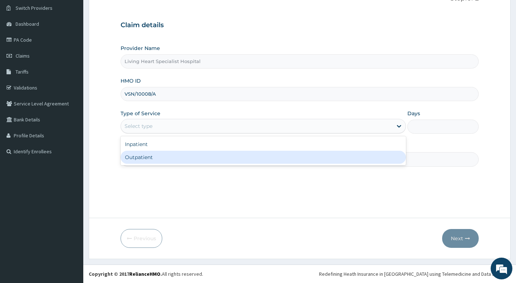
click at [212, 159] on div "Outpatient" at bounding box center [263, 157] width 285 height 13
type input "1"
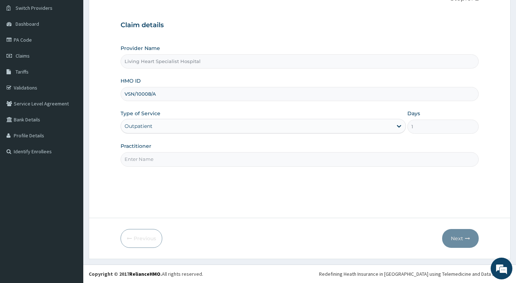
click at [246, 159] on input "Practitioner" at bounding box center [300, 159] width 358 height 14
type input "[PERSON_NAME]"
click at [459, 235] on button "Next" at bounding box center [460, 238] width 37 height 19
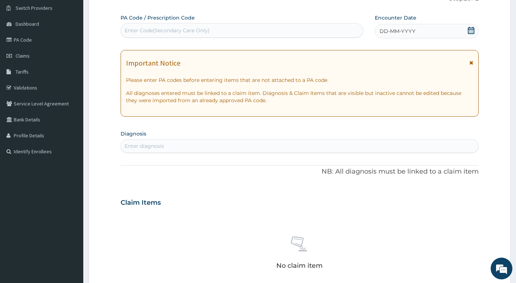
click at [225, 33] on div "Enter Code(Secondary Care Only)" at bounding box center [242, 31] width 242 height 12
type input "PA/"
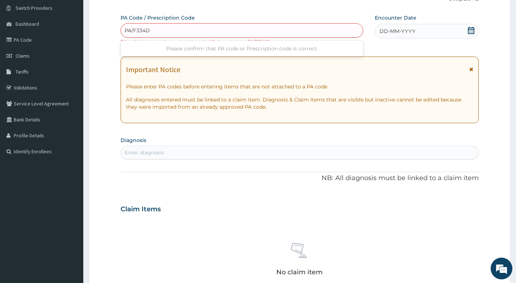
type input "PA/F334D5"
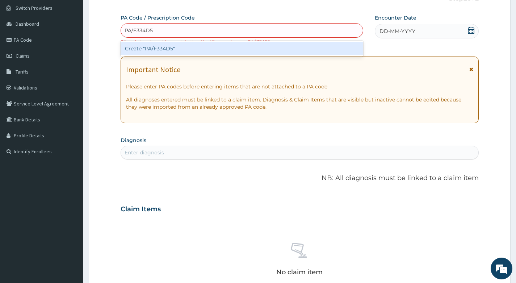
click at [177, 48] on div "Create "PA/F334D5"" at bounding box center [242, 48] width 243 height 13
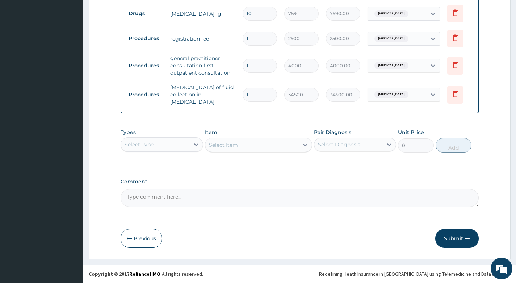
scroll to position [343, 0]
click at [458, 236] on button "Submit" at bounding box center [456, 238] width 43 height 19
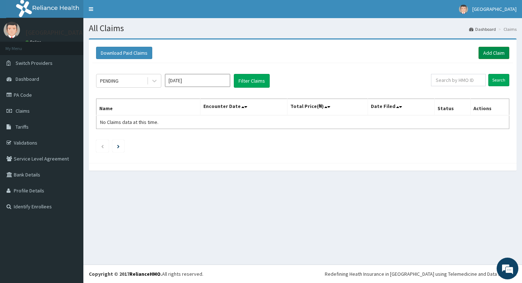
click at [487, 51] on link "Add Claim" at bounding box center [493, 53] width 31 height 12
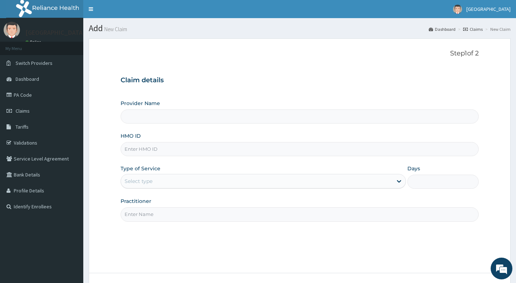
type input "Living Heart Specialist Hospital"
click at [157, 150] on input "HMO ID" at bounding box center [300, 149] width 358 height 14
paste input "ISW/10280/A"
type input "ISW/10280/A"
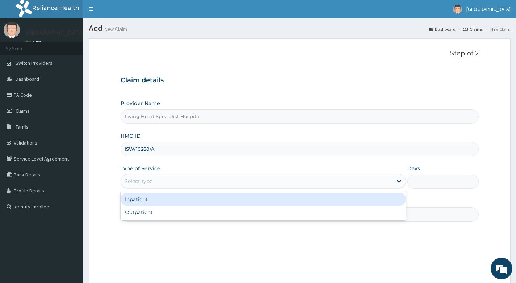
click at [205, 179] on div "Select type" at bounding box center [257, 181] width 272 height 12
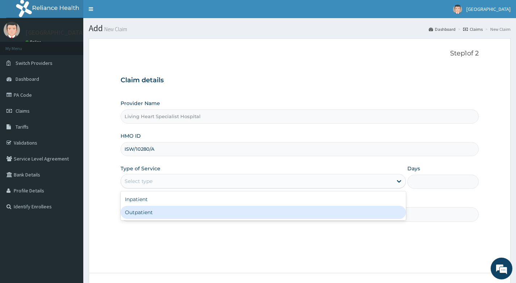
click at [185, 214] on div "Outpatient" at bounding box center [263, 212] width 285 height 13
type input "1"
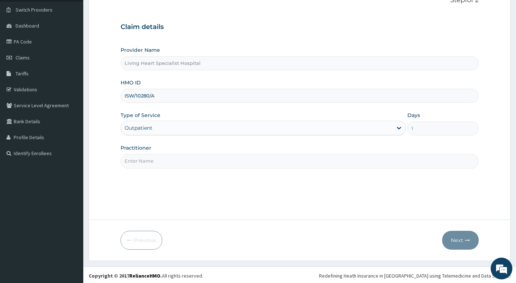
scroll to position [55, 0]
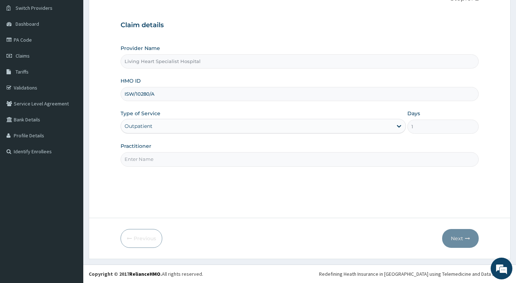
click at [227, 157] on input "Practitioner" at bounding box center [300, 159] width 358 height 14
type input "[PERSON_NAME]"
click at [462, 237] on button "Next" at bounding box center [460, 238] width 37 height 19
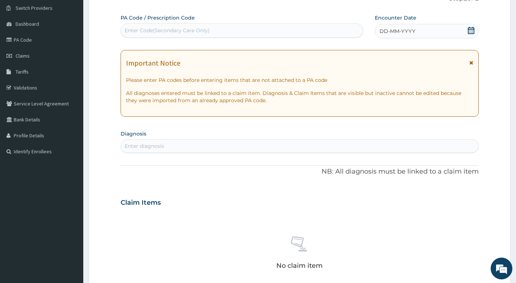
click at [248, 29] on div "Enter Code(Secondary Care Only)" at bounding box center [242, 31] width 242 height 12
type input "PA/085792"
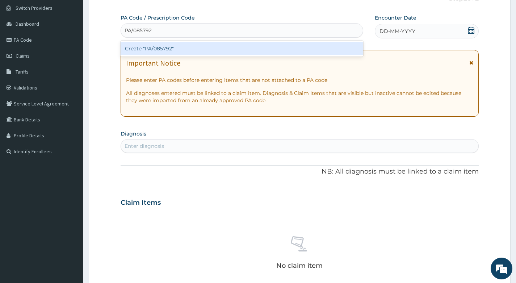
click at [238, 49] on div "Create "PA/085792"" at bounding box center [242, 48] width 243 height 13
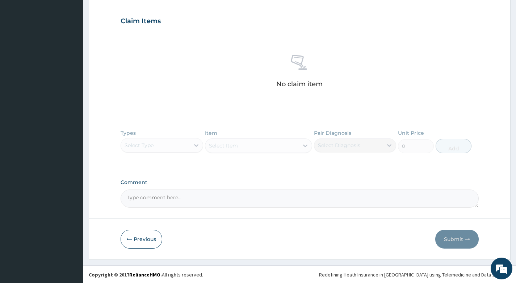
scroll to position [244, 0]
click at [148, 240] on button "Previous" at bounding box center [142, 238] width 42 height 19
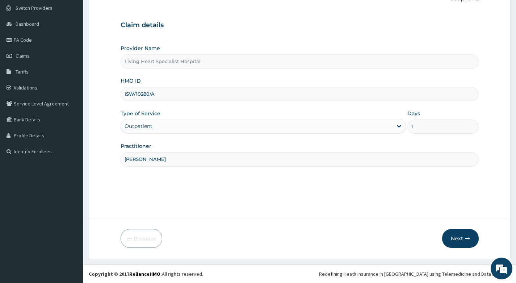
scroll to position [55, 0]
click at [164, 95] on input "ISW/10280/A" at bounding box center [300, 94] width 358 height 14
type input "I"
paste input "RPI/10022/A"
type input "RPI/10022/A"
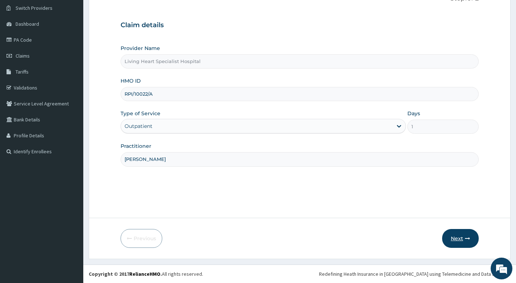
click at [459, 235] on button "Next" at bounding box center [460, 238] width 37 height 19
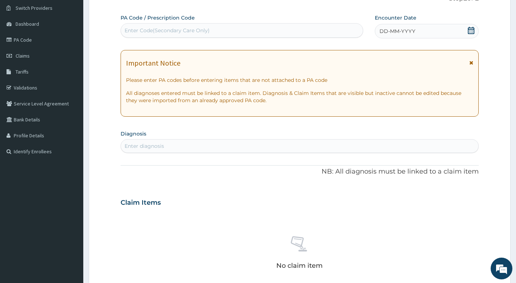
click at [200, 27] on div "Enter Code(Secondary Care Only)" at bounding box center [167, 30] width 85 height 7
type input "PA/83AE1F"
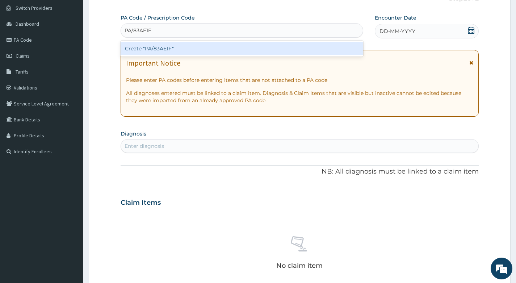
click at [190, 47] on div "Create "PA/83AE1F"" at bounding box center [242, 48] width 243 height 13
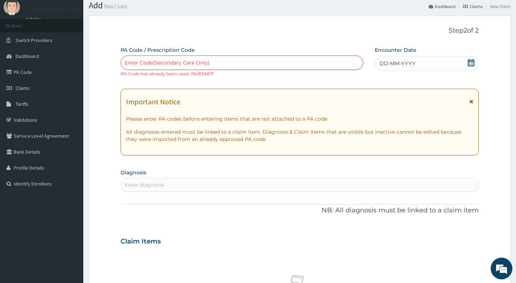
scroll to position [0, 0]
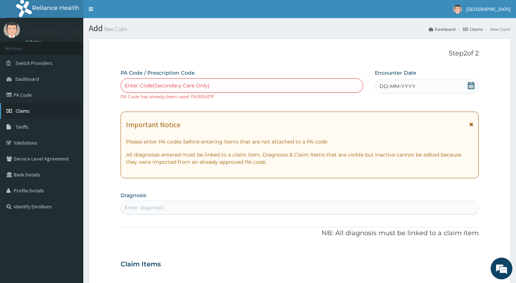
click at [20, 112] on span "Claims" at bounding box center [23, 111] width 14 height 7
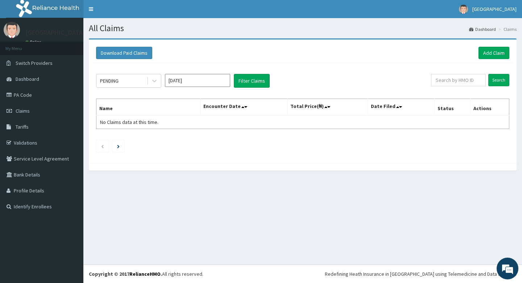
click at [208, 81] on input "[DATE]" at bounding box center [197, 80] width 65 height 13
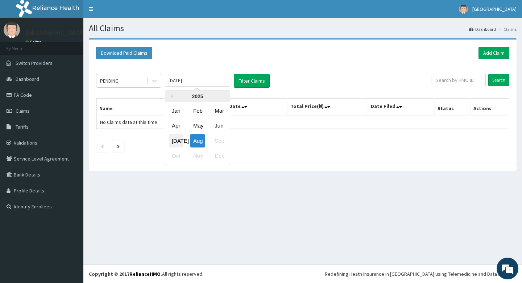
click at [171, 139] on div "[DATE]" at bounding box center [176, 140] width 14 height 13
type input "[DATE]"
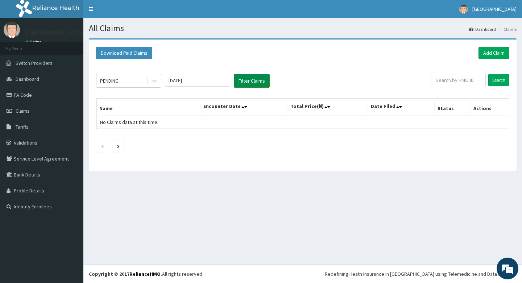
click at [250, 81] on button "Filter Claims" at bounding box center [252, 81] width 36 height 14
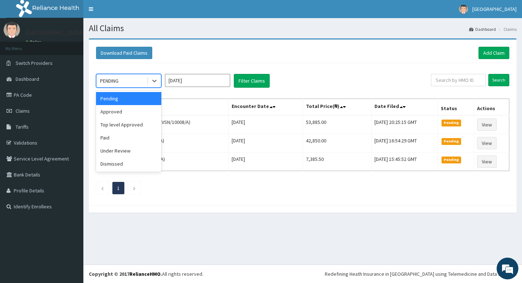
click at [139, 80] on div "PENDING" at bounding box center [121, 81] width 50 height 12
click at [127, 110] on div "Approved" at bounding box center [128, 111] width 65 height 13
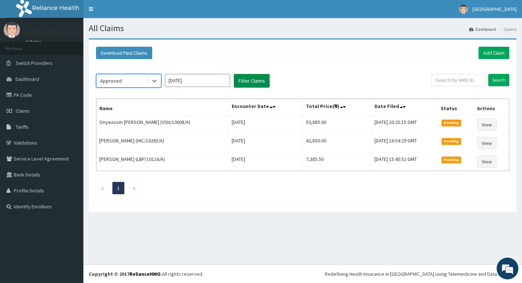
click at [245, 82] on button "Filter Claims" at bounding box center [252, 81] width 36 height 14
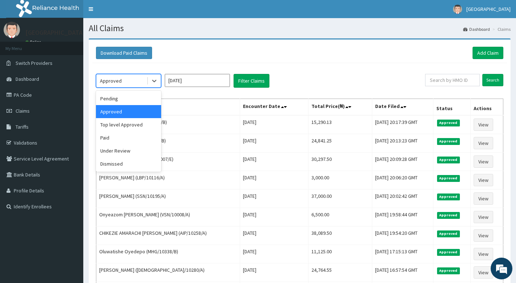
click at [134, 80] on div "Approved" at bounding box center [121, 81] width 50 height 12
click at [124, 124] on div "Top level Approved" at bounding box center [128, 124] width 65 height 13
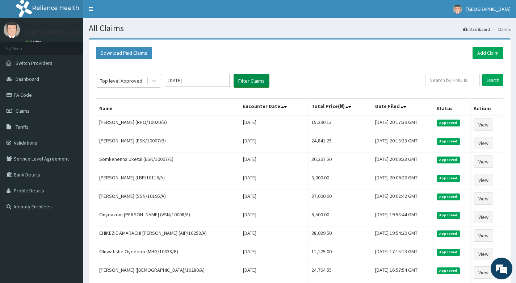
click at [243, 81] on button "Filter Claims" at bounding box center [252, 81] width 36 height 14
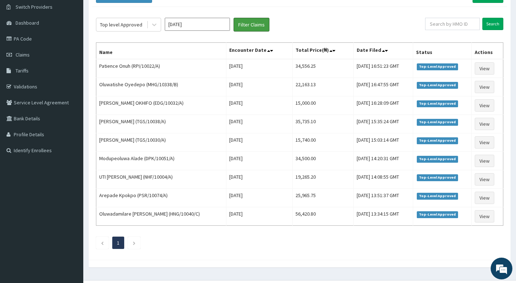
scroll to position [72, 0]
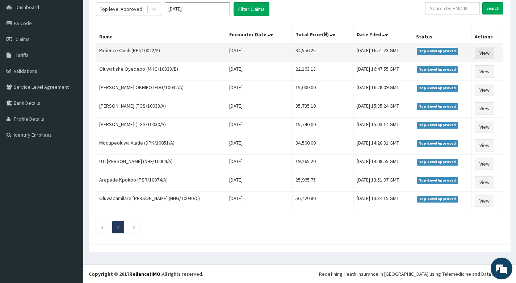
click at [485, 53] on link "View" at bounding box center [485, 53] width 20 height 12
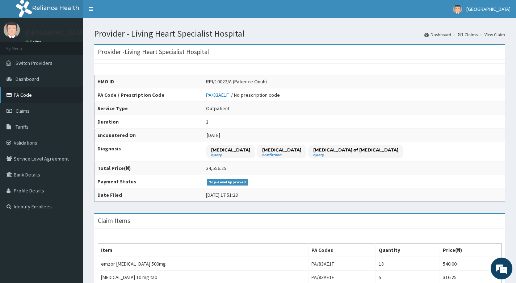
click at [27, 96] on link "PA Code" at bounding box center [41, 95] width 83 height 16
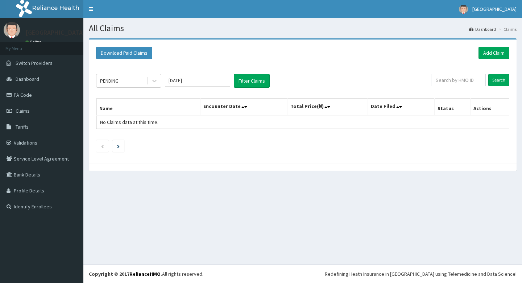
click at [488, 52] on link "Add Claim" at bounding box center [493, 53] width 31 height 12
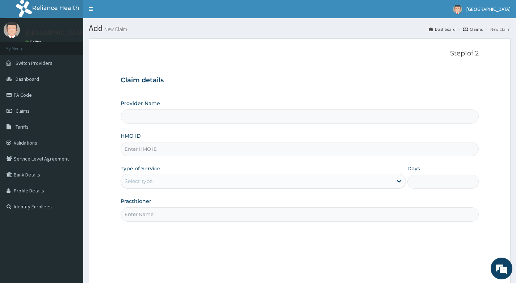
type input "Living Heart Specialist Hospital"
click at [205, 150] on input "HMO ID" at bounding box center [300, 149] width 358 height 14
paste input "OTV/10430/A"
type input "OTV/10430/A"
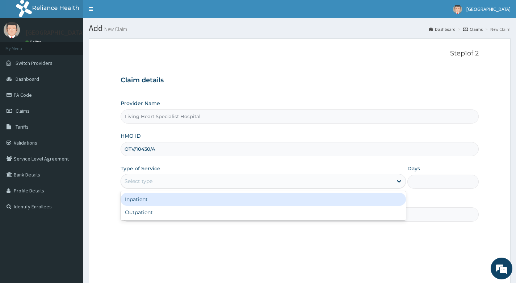
click at [224, 179] on div "Select type" at bounding box center [257, 181] width 272 height 12
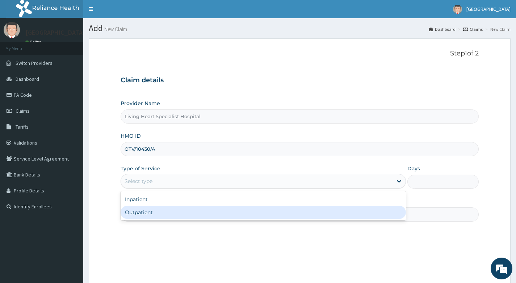
click at [223, 210] on div "Outpatient" at bounding box center [263, 212] width 285 height 13
type input "1"
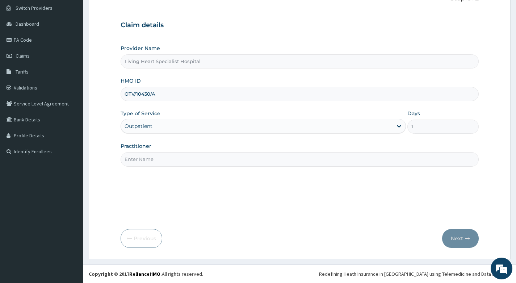
click at [279, 156] on input "Practitioner" at bounding box center [300, 159] width 358 height 14
type input "[PERSON_NAME]"
click at [460, 239] on button "Next" at bounding box center [460, 238] width 37 height 19
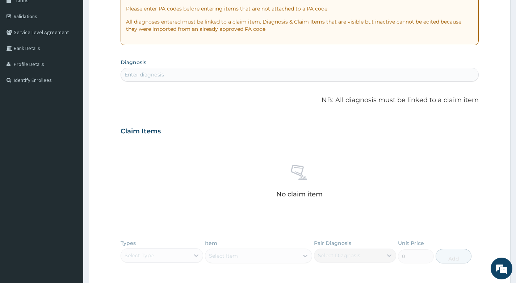
scroll to position [127, 0]
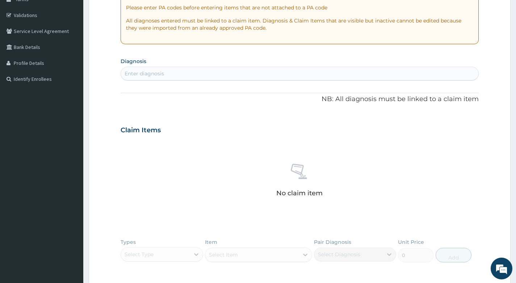
click at [214, 73] on div "Enter diagnosis" at bounding box center [299, 74] width 357 height 12
type input "[MEDICAL_DATA]"
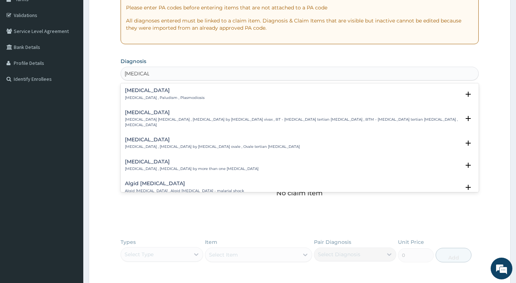
click at [139, 88] on h4 "[MEDICAL_DATA]" at bounding box center [165, 90] width 80 height 5
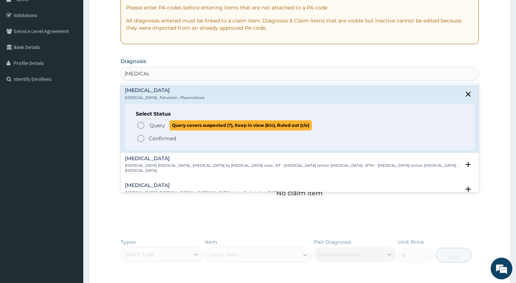
click at [141, 125] on icon "status option query" at bounding box center [141, 125] width 9 height 9
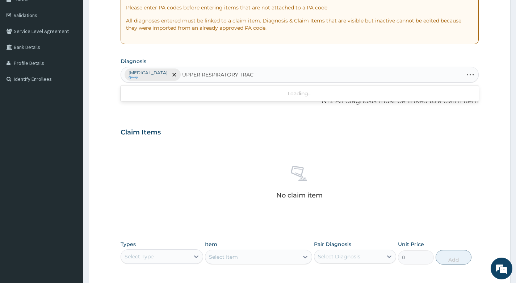
type input "UPPER RESPIRATORY TRACT"
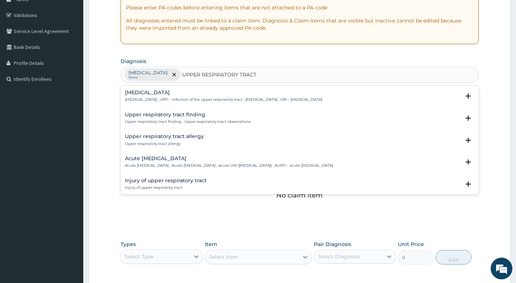
click at [152, 159] on h4 "Acute [MEDICAL_DATA]" at bounding box center [229, 158] width 208 height 5
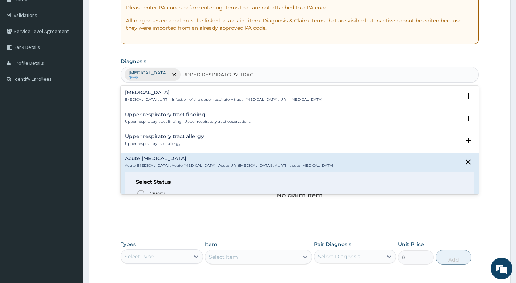
scroll to position [36, 0]
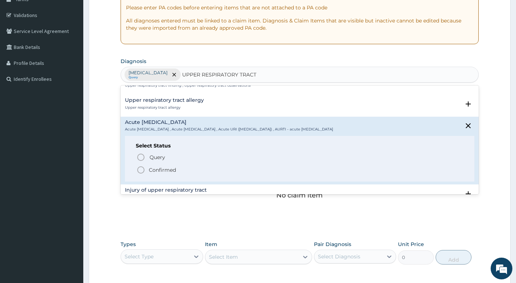
click at [139, 170] on icon "status option filled" at bounding box center [141, 170] width 9 height 9
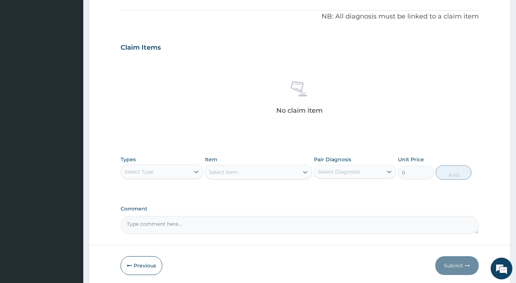
scroll to position [239, 0]
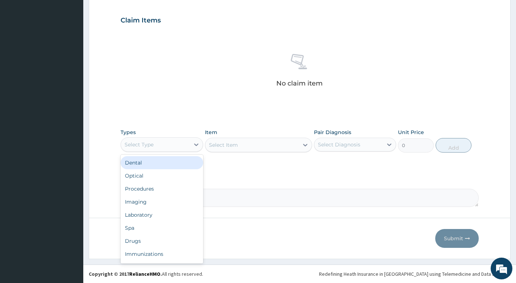
click at [180, 146] on div "Select Type" at bounding box center [155, 145] width 68 height 12
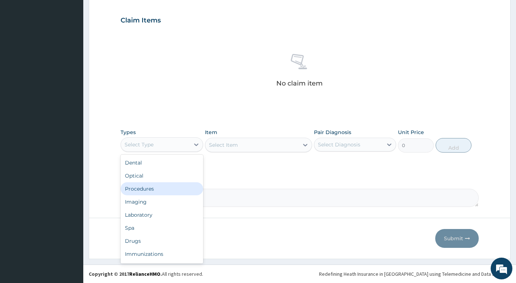
click at [161, 187] on div "Procedures" at bounding box center [162, 188] width 82 height 13
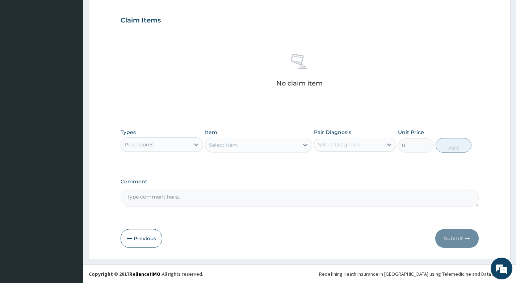
click at [278, 145] on div "Select Item" at bounding box center [252, 145] width 94 height 12
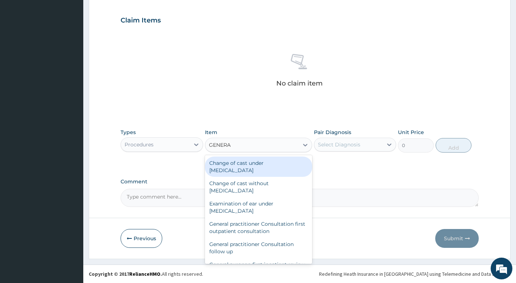
type input "GENERAL"
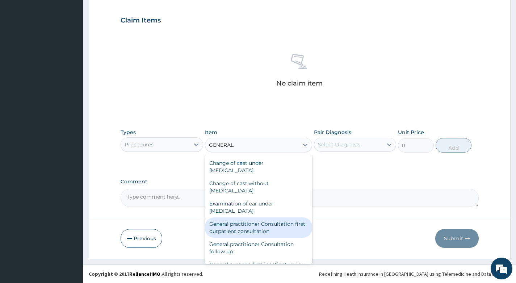
click at [247, 225] on div "General practitioner Consultation first outpatient consultation" at bounding box center [259, 227] width 108 height 20
type input "4000"
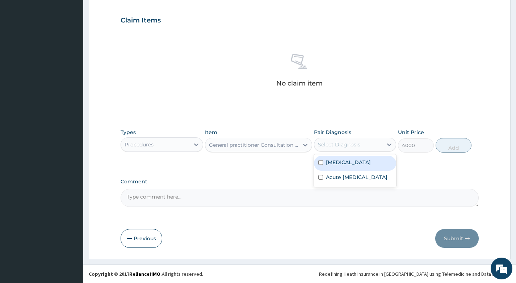
click at [364, 145] on div "Select Diagnosis" at bounding box center [348, 145] width 68 height 12
click at [363, 164] on div "[MEDICAL_DATA]" at bounding box center [355, 163] width 82 height 15
checkbox input "true"
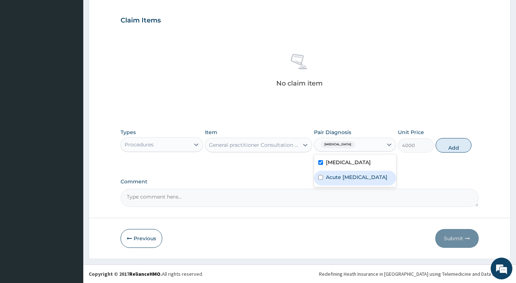
click at [358, 180] on label "Acute [MEDICAL_DATA]" at bounding box center [357, 176] width 62 height 7
checkbox input "true"
click at [454, 141] on button "Add" at bounding box center [454, 145] width 36 height 14
type input "0"
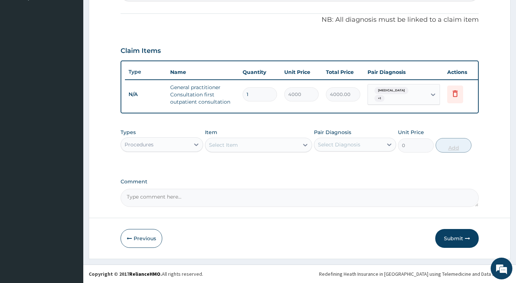
scroll to position [214, 0]
click at [260, 145] on div "Select Item" at bounding box center [252, 145] width 94 height 12
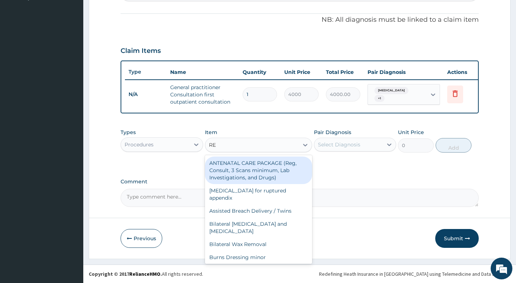
type input "REG"
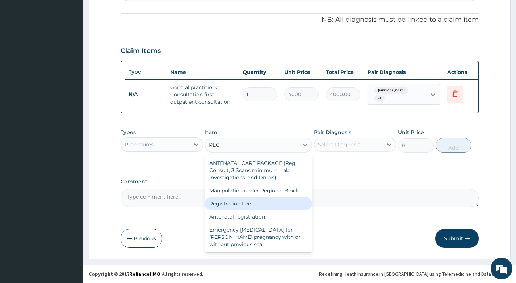
click at [243, 205] on div "Registration Fee" at bounding box center [259, 203] width 108 height 13
type input "2500"
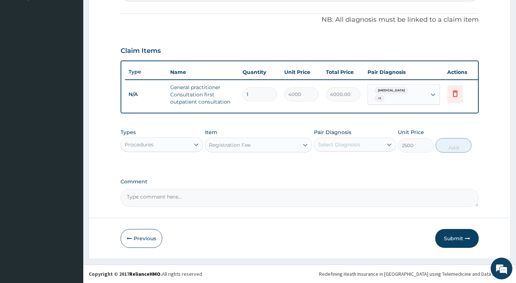
click at [357, 144] on div "Select Diagnosis" at bounding box center [339, 144] width 42 height 7
drag, startPoint x: 355, startPoint y: 163, endPoint x: 350, endPoint y: 180, distance: 17.9
click at [354, 165] on div "[MEDICAL_DATA]" at bounding box center [355, 163] width 82 height 15
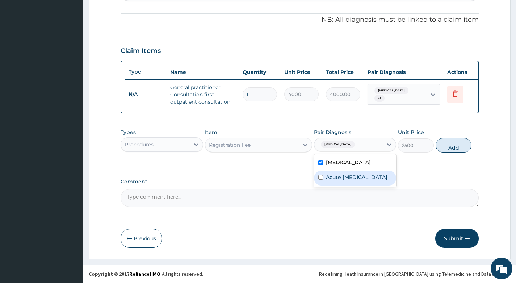
checkbox input "true"
click at [349, 181] on label "Acute [MEDICAL_DATA]" at bounding box center [357, 176] width 62 height 7
checkbox input "true"
click at [448, 146] on button "Add" at bounding box center [454, 145] width 36 height 14
type input "0"
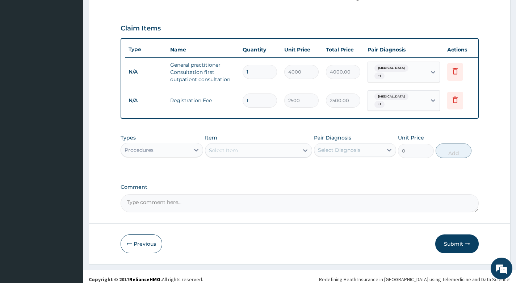
scroll to position [239, 0]
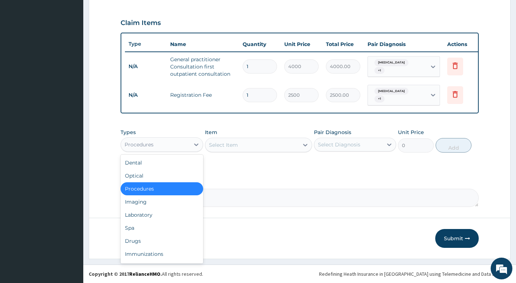
click at [169, 147] on div "Procedures" at bounding box center [155, 145] width 68 height 12
click at [149, 212] on div "Laboratory" at bounding box center [162, 214] width 82 height 13
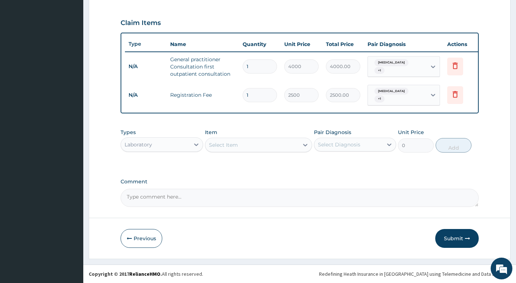
click at [280, 145] on div "Select Item" at bounding box center [252, 145] width 94 height 12
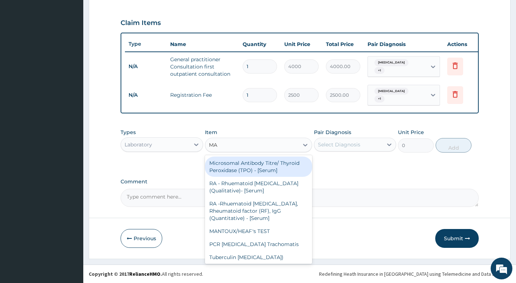
type input "MAL"
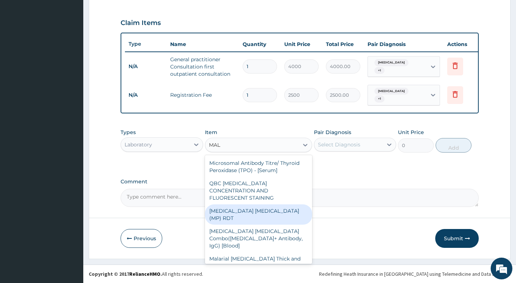
click at [250, 204] on div "[MEDICAL_DATA] [MEDICAL_DATA] (MP) RDT" at bounding box center [259, 214] width 108 height 20
type input "3000"
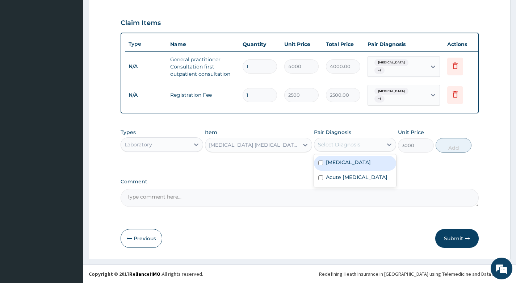
click at [370, 146] on div "Select Diagnosis" at bounding box center [348, 145] width 68 height 12
click at [358, 164] on div "[MEDICAL_DATA]" at bounding box center [355, 163] width 82 height 15
checkbox input "true"
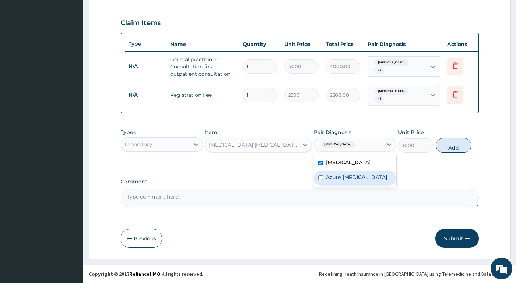
click at [347, 181] on label "Acute [MEDICAL_DATA]" at bounding box center [357, 176] width 62 height 7
checkbox input "true"
click at [449, 145] on button "Add" at bounding box center [454, 145] width 36 height 14
type input "0"
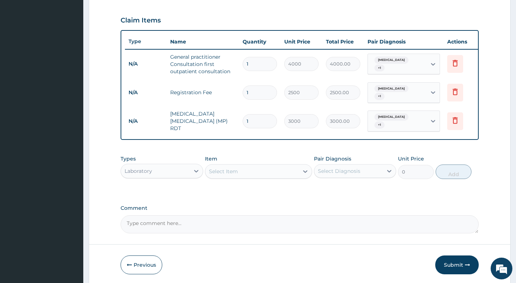
click at [250, 166] on div "Select Item" at bounding box center [252, 172] width 94 height 12
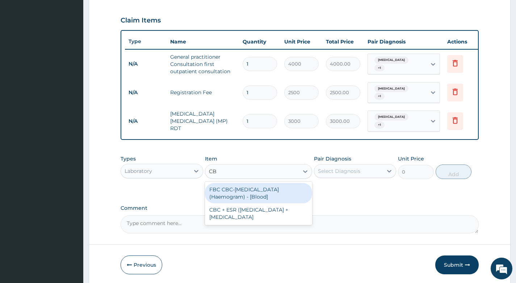
type input "CBC"
click at [221, 189] on div "FBC CBC-[MEDICAL_DATA] (Haemogram) - [Blood]" at bounding box center [259, 193] width 108 height 20
type input "4600"
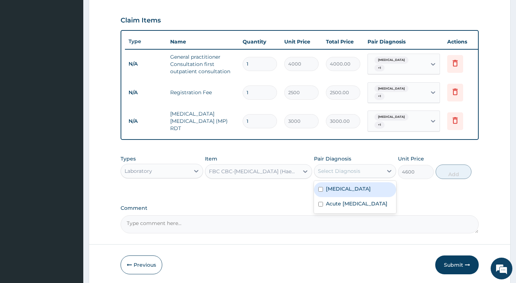
click at [367, 171] on div "Select Diagnosis" at bounding box center [348, 171] width 68 height 12
drag, startPoint x: 359, startPoint y: 185, endPoint x: 353, endPoint y: 194, distance: 10.4
click at [357, 187] on div "[MEDICAL_DATA]" at bounding box center [355, 189] width 82 height 15
checkbox input "true"
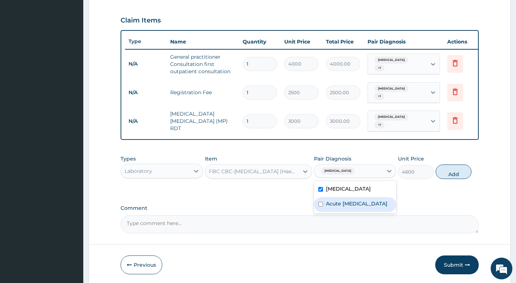
click at [346, 205] on label "Acute [MEDICAL_DATA]" at bounding box center [357, 203] width 62 height 7
checkbox input "true"
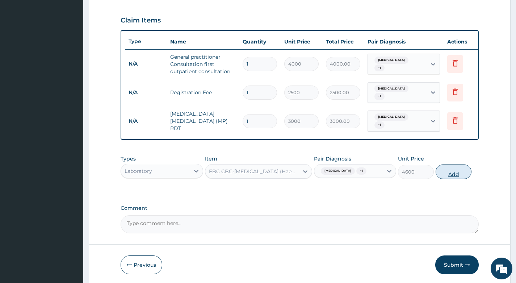
click at [445, 168] on button "Add" at bounding box center [454, 171] width 36 height 14
type input "0"
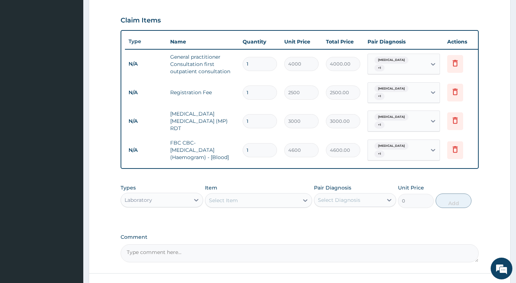
scroll to position [276, 0]
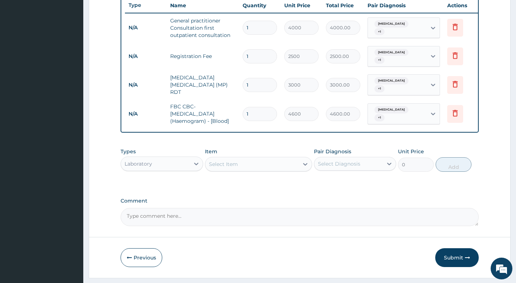
click at [187, 164] on div "Laboratory" at bounding box center [155, 164] width 68 height 12
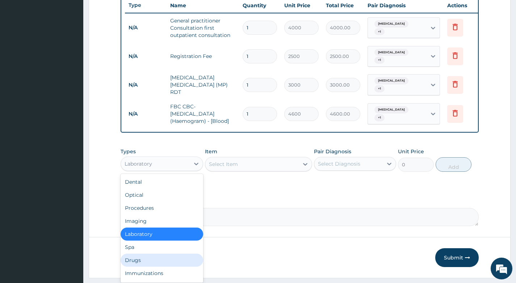
click at [151, 255] on div "Drugs" at bounding box center [162, 260] width 82 height 13
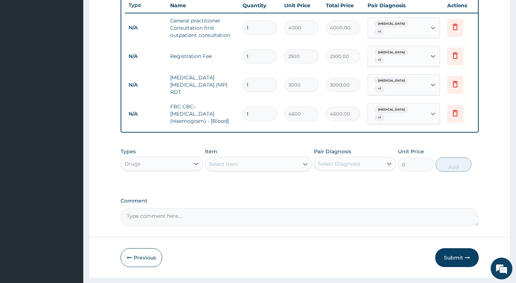
click at [283, 162] on div "Select Item" at bounding box center [252, 164] width 94 height 12
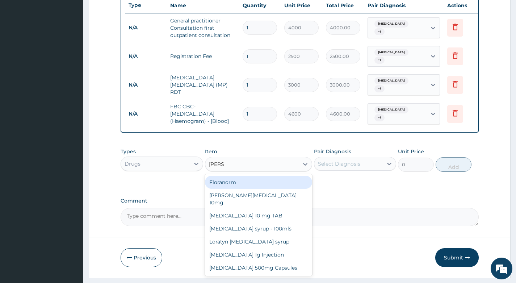
type input "LORAT"
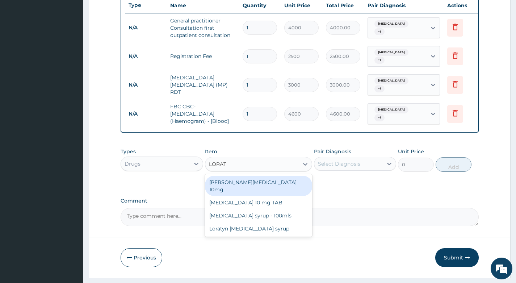
click at [259, 179] on div "[PERSON_NAME][MEDICAL_DATA] 10mg" at bounding box center [259, 186] width 108 height 20
type input "94.875"
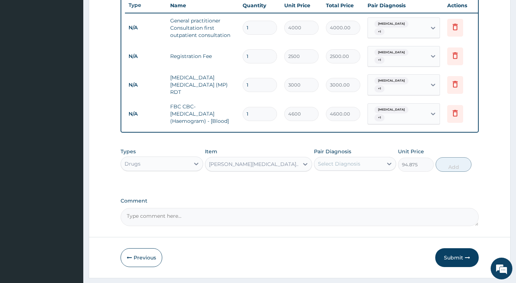
click at [374, 162] on div "Select Diagnosis" at bounding box center [348, 164] width 68 height 12
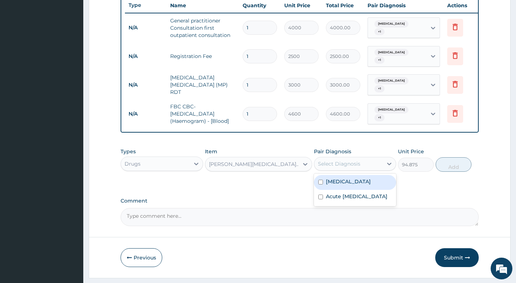
click at [363, 177] on div "[MEDICAL_DATA]" at bounding box center [355, 182] width 82 height 15
checkbox input "true"
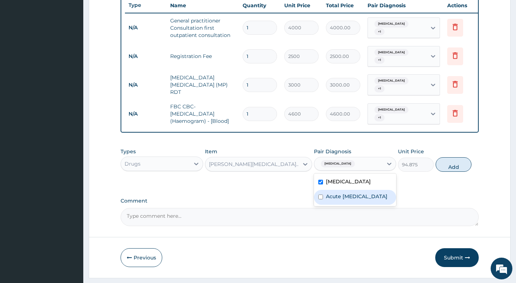
click at [358, 196] on label "Acute [MEDICAL_DATA]" at bounding box center [357, 196] width 62 height 7
checkbox input "true"
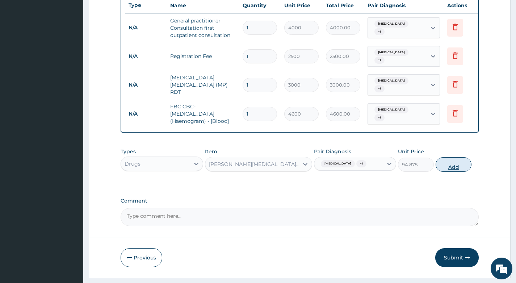
click at [452, 161] on button "Add" at bounding box center [454, 164] width 36 height 14
type input "0"
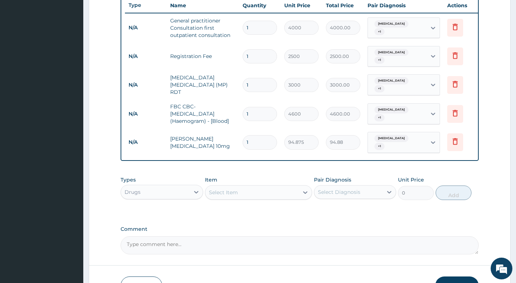
type input "0.00"
type input "3"
type input "284.63"
type input "3"
click at [286, 187] on div "Select Item" at bounding box center [252, 193] width 94 height 12
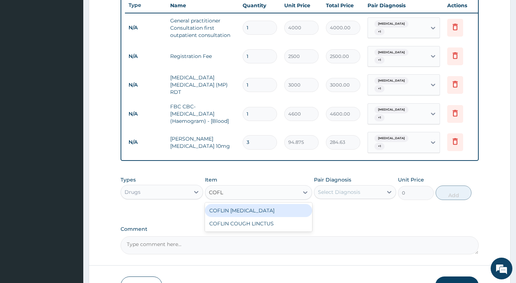
type input "COFLI"
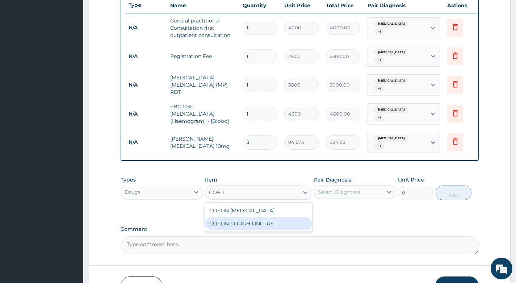
click at [243, 217] on div "COFLIN COUGH LINCTUS" at bounding box center [259, 223] width 108 height 13
type input "1800"
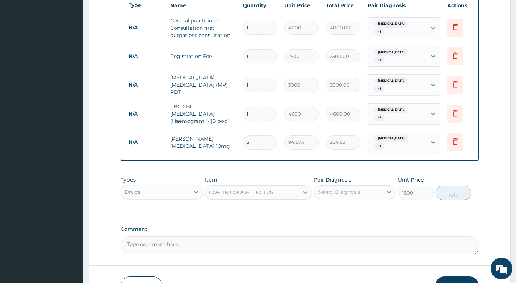
click at [358, 188] on div "Select Diagnosis" at bounding box center [339, 191] width 42 height 7
click at [352, 203] on div "[MEDICAL_DATA]" at bounding box center [355, 210] width 82 height 15
checkbox input "true"
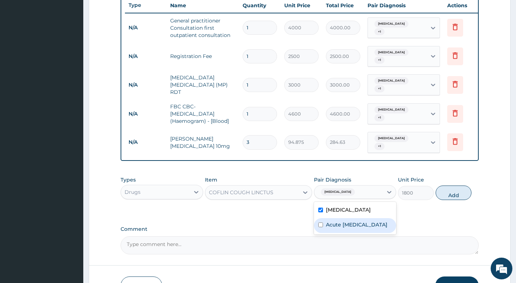
click at [348, 221] on label "Acute [MEDICAL_DATA]" at bounding box center [357, 224] width 62 height 7
checkbox input "true"
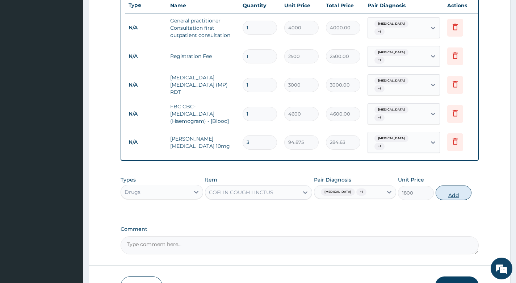
click at [444, 188] on button "Add" at bounding box center [454, 192] width 36 height 14
type input "0"
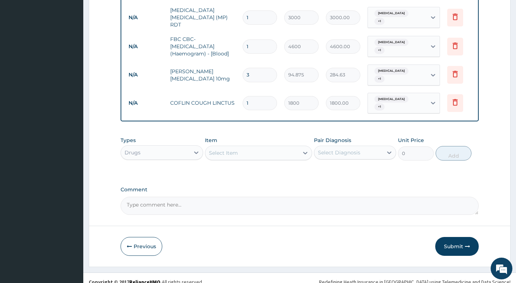
scroll to position [343, 0]
click at [284, 147] on div "Select Item" at bounding box center [252, 153] width 94 height 12
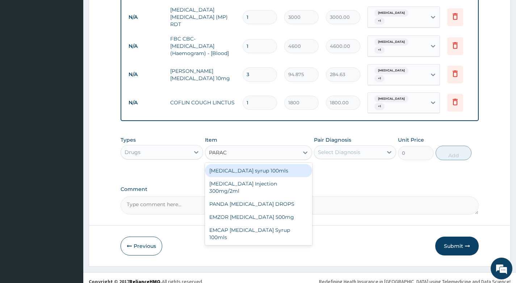
type input "PARACE"
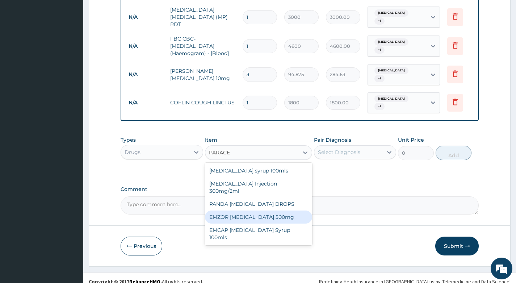
click at [260, 210] on div "EMZOR [MEDICAL_DATA] 500mg" at bounding box center [259, 216] width 108 height 13
type input "30"
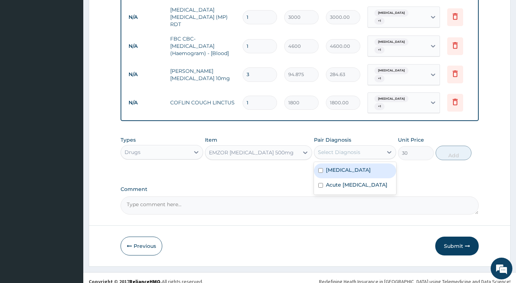
click at [363, 146] on div "Select Diagnosis" at bounding box center [348, 152] width 68 height 12
click at [360, 163] on div "[MEDICAL_DATA]" at bounding box center [355, 170] width 82 height 15
checkbox input "true"
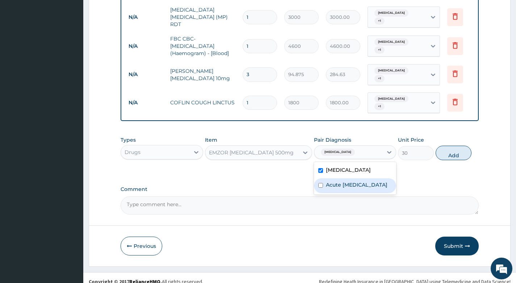
click at [355, 181] on label "Acute [MEDICAL_DATA]" at bounding box center [357, 184] width 62 height 7
checkbox input "true"
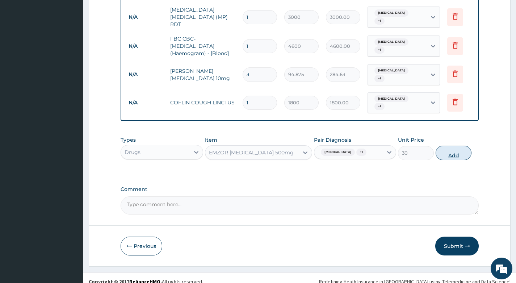
click at [443, 146] on button "Add" at bounding box center [454, 153] width 36 height 14
type input "0"
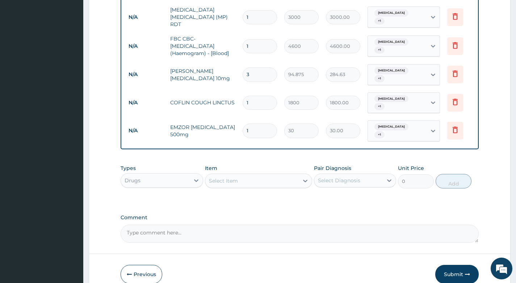
type input "18"
type input "540.00"
type input "18"
click at [281, 175] on div "Select Item" at bounding box center [252, 181] width 94 height 12
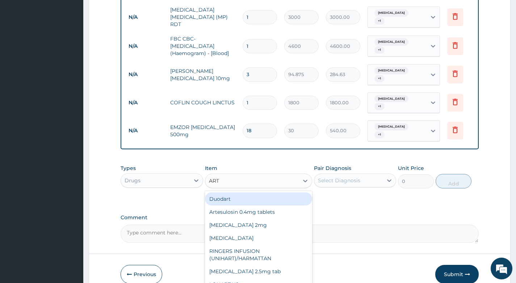
type input "ARTE"
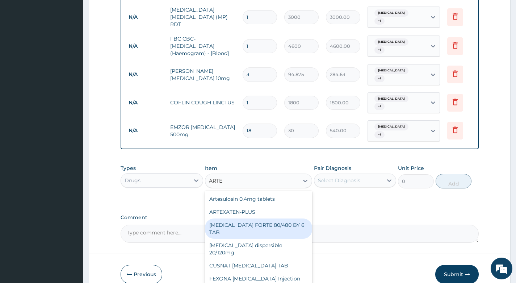
click at [256, 218] on div "[MEDICAL_DATA] FORTE 80/480 BY 6 TAB" at bounding box center [259, 228] width 108 height 20
type input "600"
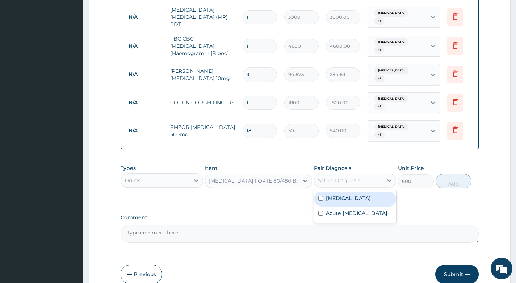
click at [359, 177] on div "Select Diagnosis" at bounding box center [339, 180] width 42 height 7
drag, startPoint x: 351, startPoint y: 185, endPoint x: 349, endPoint y: 199, distance: 13.8
click at [351, 192] on div "[MEDICAL_DATA]" at bounding box center [355, 199] width 82 height 15
checkbox input "true"
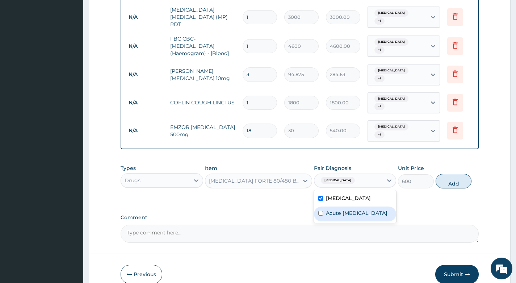
click at [349, 209] on label "Acute [MEDICAL_DATA]" at bounding box center [357, 212] width 62 height 7
checkbox input "true"
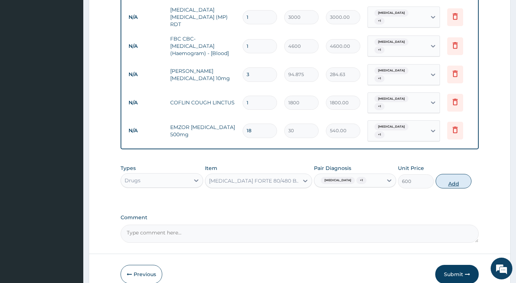
click at [444, 174] on button "Add" at bounding box center [454, 181] width 36 height 14
type input "0"
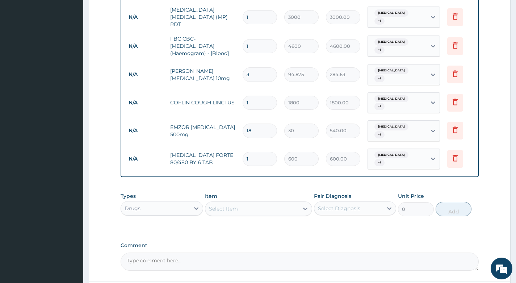
type input "0.00"
type input "6"
type input "3600.00"
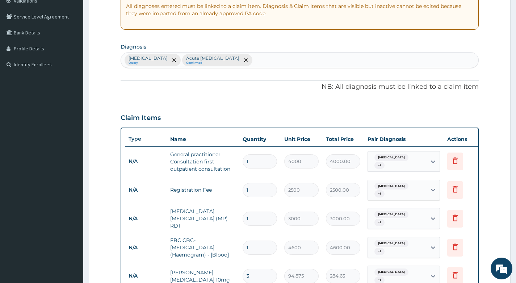
scroll to position [0, 0]
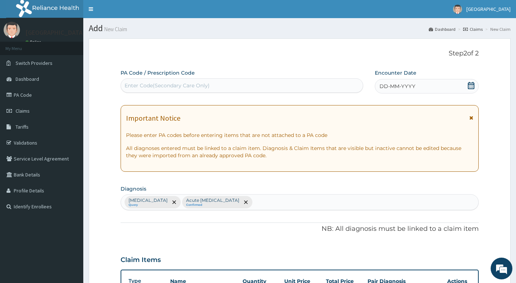
type input "6"
click at [470, 86] on icon at bounding box center [471, 85] width 7 height 7
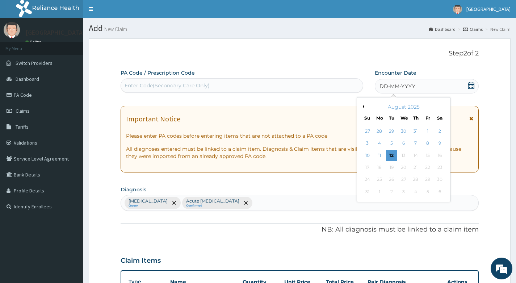
click at [363, 107] on button "Previous Month" at bounding box center [363, 107] width 4 height 4
click at [379, 167] on div "21" at bounding box center [379, 167] width 11 height 11
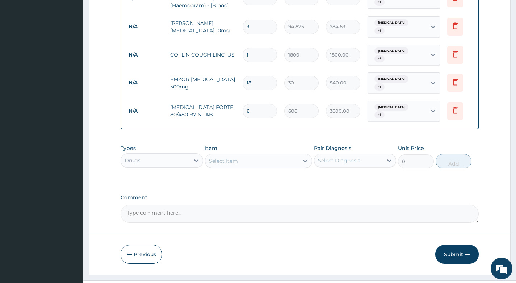
scroll to position [393, 0]
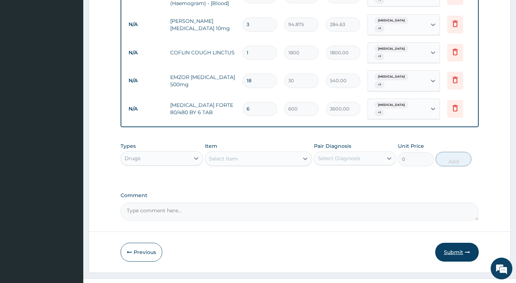
click at [444, 243] on button "Submit" at bounding box center [456, 252] width 43 height 19
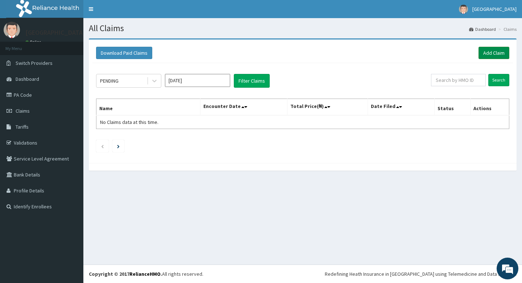
click at [489, 54] on link "Add Claim" at bounding box center [493, 53] width 31 height 12
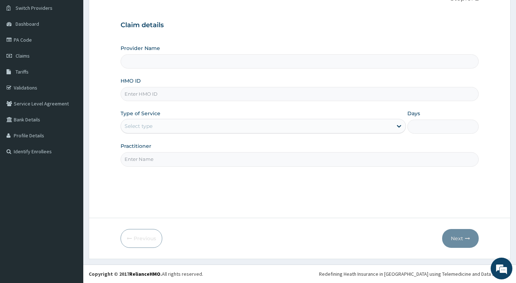
type input "Living Heart Specialist Hospital"
click at [196, 95] on input "HMO ID" at bounding box center [300, 94] width 358 height 14
paste input "ISW/10280/A"
type input "ISW/10280/A"
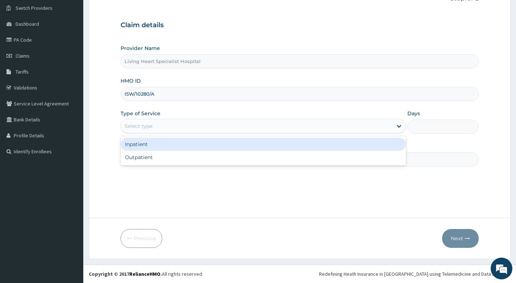
click at [237, 121] on div "Select type" at bounding box center [257, 126] width 272 height 12
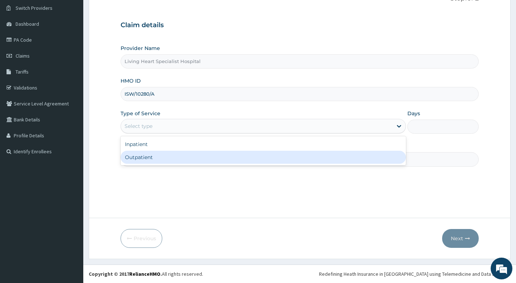
click at [235, 158] on div "Outpatient" at bounding box center [263, 157] width 285 height 13
type input "1"
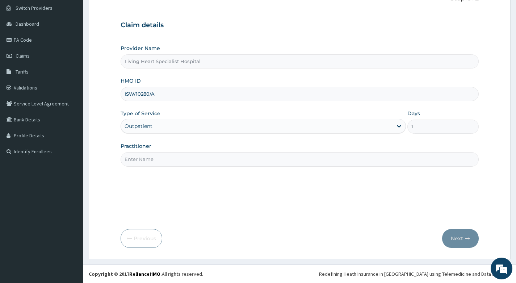
click at [294, 162] on input "Practitioner" at bounding box center [300, 159] width 358 height 14
type input "[PERSON_NAME]"
click at [453, 237] on button "Next" at bounding box center [460, 238] width 37 height 19
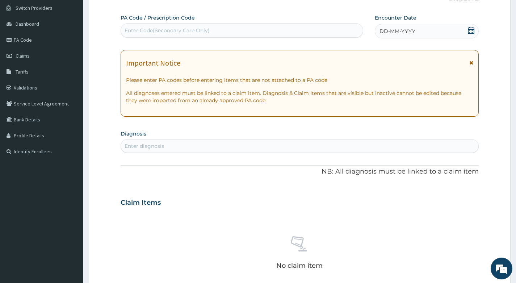
click at [206, 145] on div "Enter diagnosis" at bounding box center [299, 146] width 357 height 12
type input "[MEDICAL_DATA]"
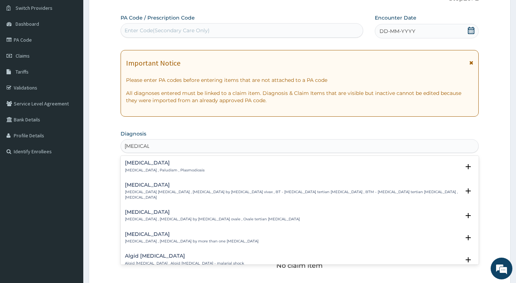
click at [139, 163] on h4 "[MEDICAL_DATA]" at bounding box center [165, 162] width 80 height 5
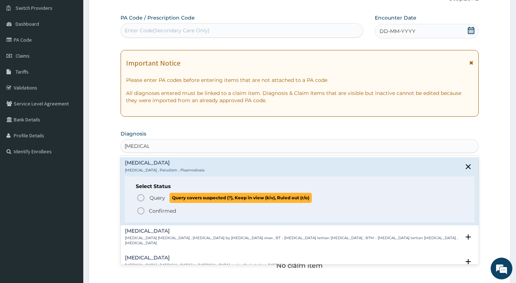
drag, startPoint x: 138, startPoint y: 196, endPoint x: 206, endPoint y: 177, distance: 70.0
click at [139, 196] on icon "status option query" at bounding box center [141, 197] width 9 height 9
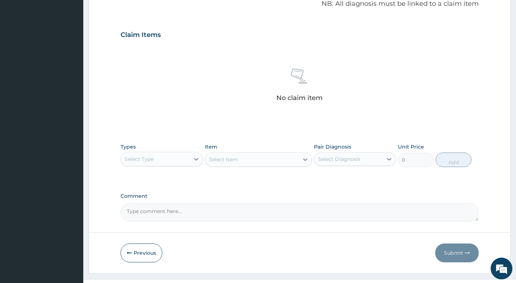
scroll to position [236, 0]
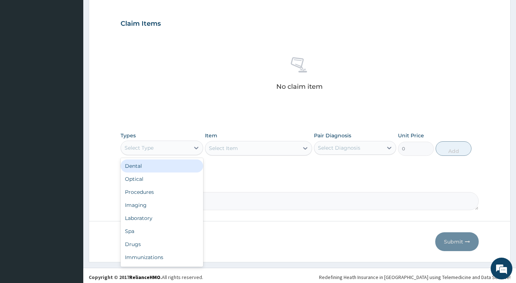
click at [179, 150] on div "Select Type" at bounding box center [155, 148] width 68 height 12
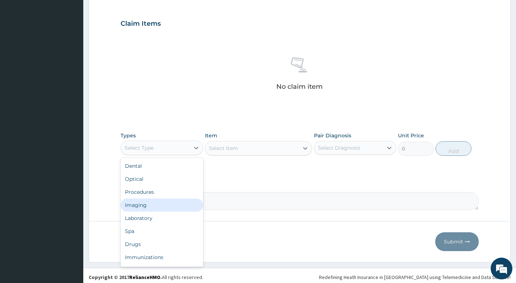
scroll to position [25, 0]
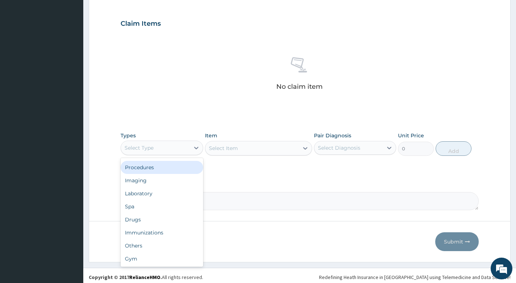
click at [157, 167] on div "Procedures" at bounding box center [162, 167] width 82 height 13
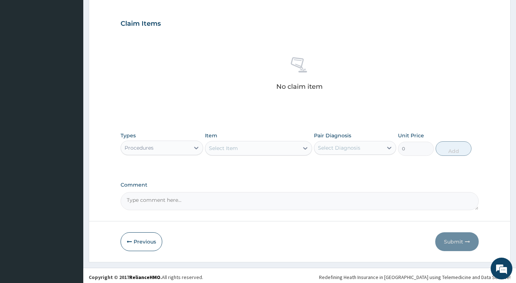
click at [274, 148] on div "Select Item" at bounding box center [252, 148] width 94 height 12
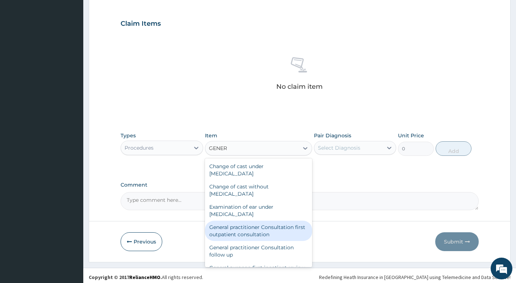
type input "GENER"
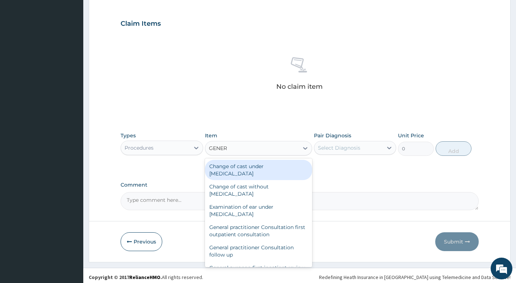
type input "GENERA"
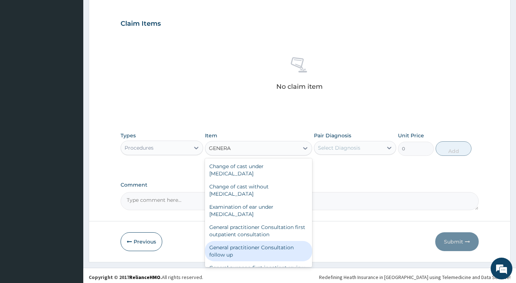
click at [233, 248] on div "General practitioner Consultation follow up" at bounding box center [259, 251] width 108 height 20
type input "3000"
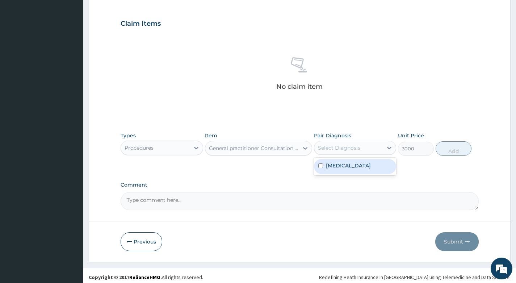
click at [369, 150] on div "Select Diagnosis" at bounding box center [348, 148] width 68 height 12
click at [347, 166] on div "[MEDICAL_DATA]" at bounding box center [355, 166] width 82 height 15
checkbox input "true"
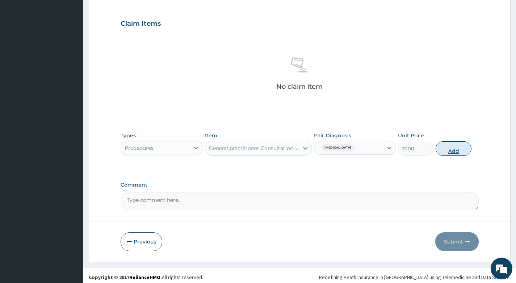
click at [456, 145] on button "Add" at bounding box center [454, 148] width 36 height 14
type input "0"
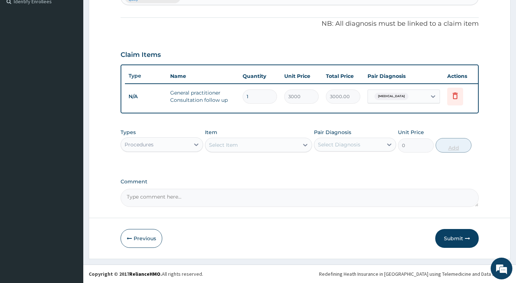
scroll to position [210, 0]
click at [188, 149] on div "Procedures" at bounding box center [155, 145] width 68 height 12
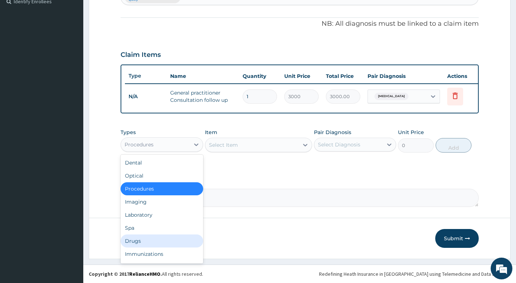
click at [149, 238] on div "Drugs" at bounding box center [162, 240] width 82 height 13
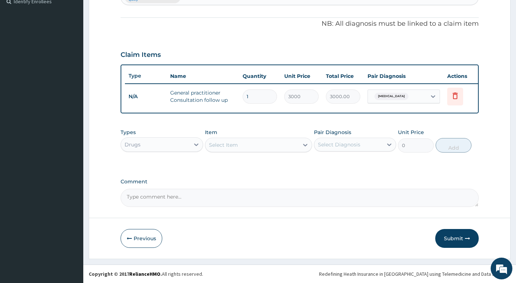
click at [276, 146] on div "Select Item" at bounding box center [252, 145] width 94 height 12
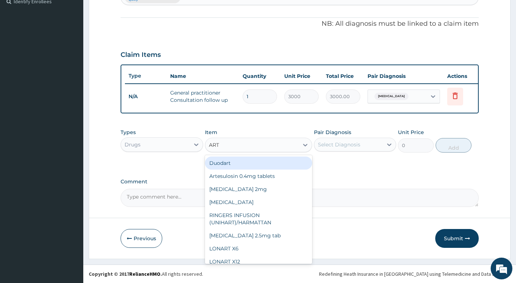
type input "ARTE"
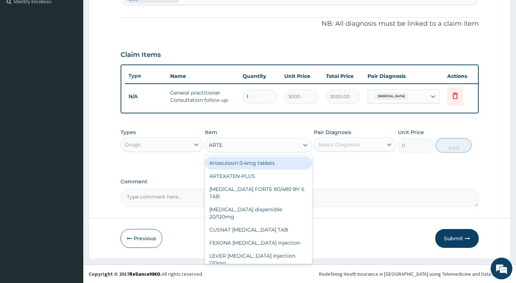
scroll to position [36, 0]
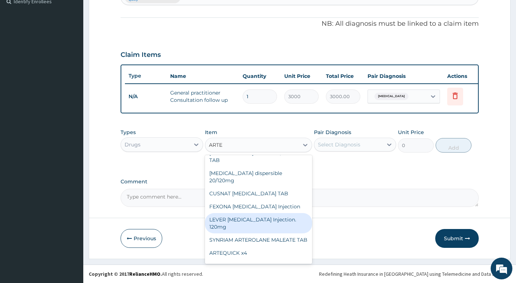
click at [235, 213] on div "LEVER [MEDICAL_DATA] Injection. 120mg" at bounding box center [259, 223] width 108 height 20
type input "2530"
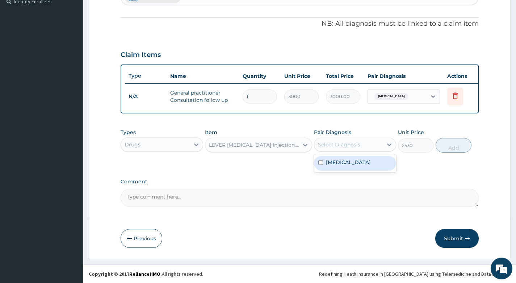
click at [363, 145] on div "Select Diagnosis" at bounding box center [348, 145] width 68 height 12
click at [359, 162] on div "[MEDICAL_DATA]" at bounding box center [355, 163] width 82 height 15
checkbox input "true"
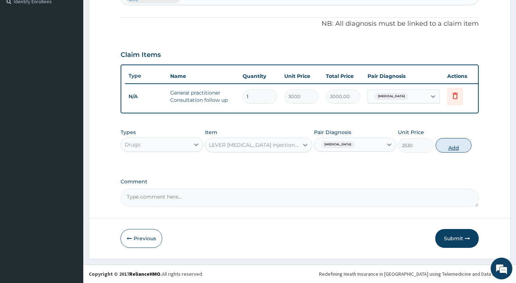
click at [453, 144] on button "Add" at bounding box center [454, 145] width 36 height 14
type input "0"
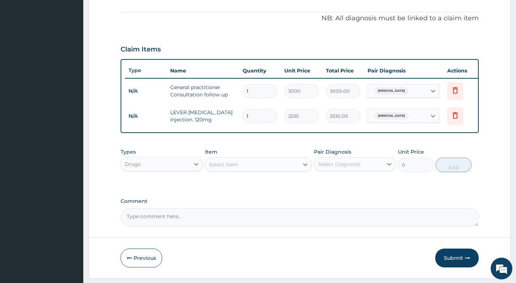
type input "0.00"
type input "3"
type input "7590.00"
type input "3"
click at [289, 170] on div "Select Item" at bounding box center [252, 165] width 94 height 12
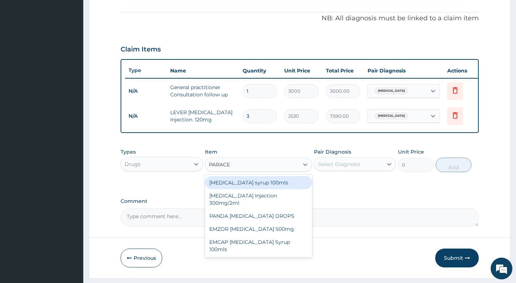
type input "PARACET"
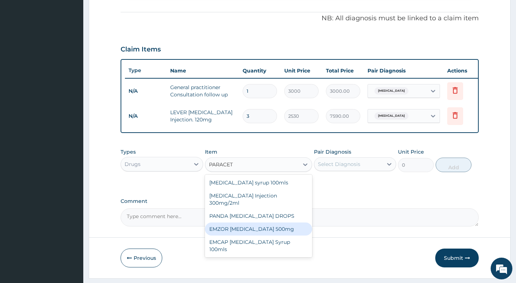
click at [252, 226] on div "EMZOR [MEDICAL_DATA] 500mg" at bounding box center [259, 228] width 108 height 13
type input "30"
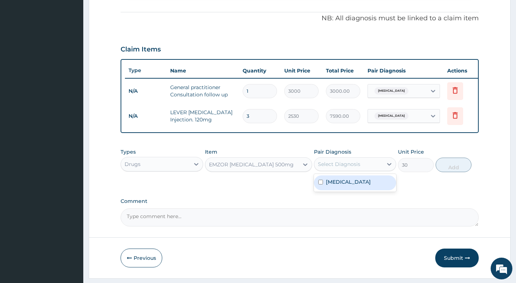
click at [364, 165] on div "Select Diagnosis" at bounding box center [348, 164] width 68 height 12
click at [360, 188] on div "[MEDICAL_DATA]" at bounding box center [355, 182] width 82 height 15
checkbox input "true"
click at [451, 171] on button "Add" at bounding box center [454, 165] width 36 height 14
type input "0"
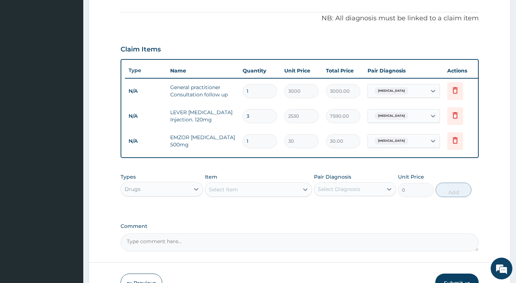
type input "18"
type input "540.00"
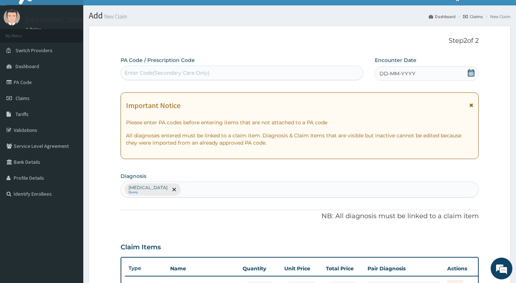
scroll to position [7, 0]
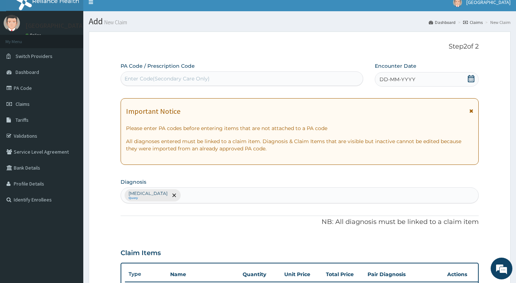
type input "18"
click at [469, 79] on icon at bounding box center [471, 78] width 7 height 7
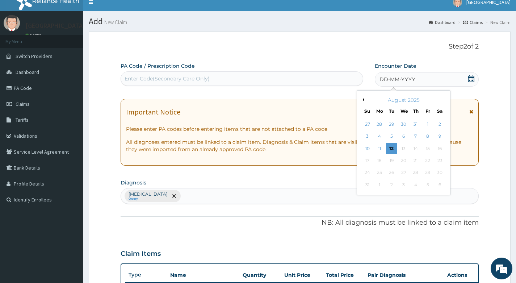
click at [364, 99] on button "Previous Month" at bounding box center [363, 100] width 4 height 4
click at [389, 159] on div "22" at bounding box center [391, 160] width 11 height 11
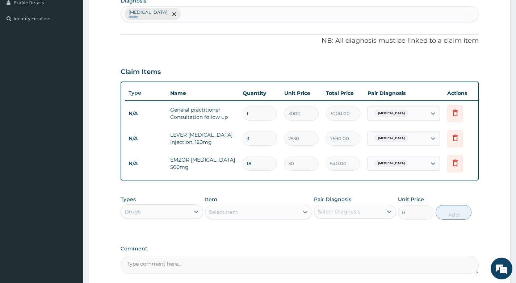
scroll to position [260, 0]
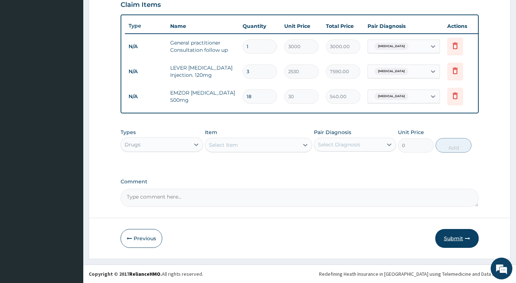
click at [455, 235] on button "Submit" at bounding box center [456, 238] width 43 height 19
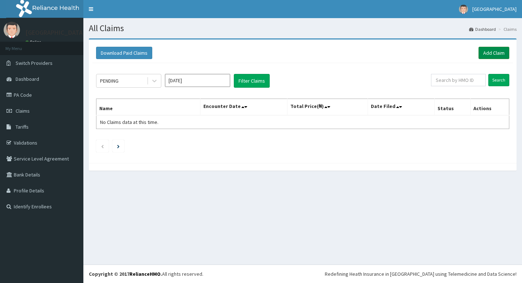
click at [494, 52] on link "Add Claim" at bounding box center [493, 53] width 31 height 12
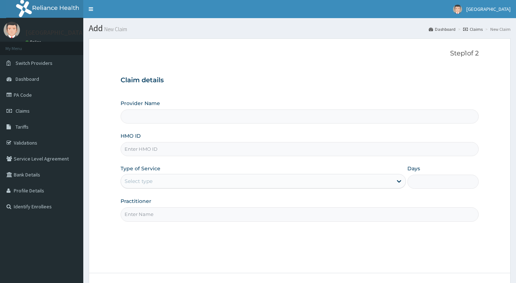
type input "Living Heart Specialist Hospital"
